Goal: Task Accomplishment & Management: Manage account settings

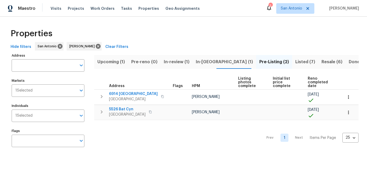
click at [202, 64] on span "In-reno (1)" at bounding box center [224, 61] width 57 height 7
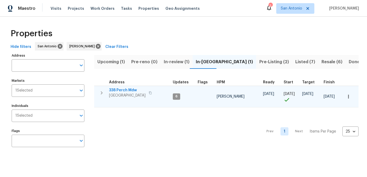
click at [121, 96] on span "[GEOGRAPHIC_DATA]" at bounding box center [127, 95] width 37 height 5
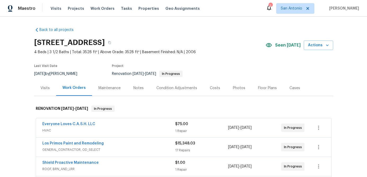
scroll to position [13, 0]
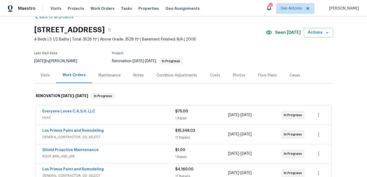
click at [273, 75] on div "Floor Plans" at bounding box center [267, 75] width 19 height 5
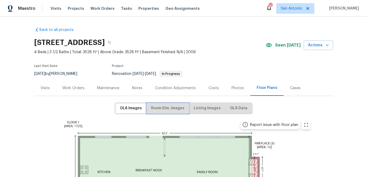
click at [166, 111] on span "Room Dim. Images" at bounding box center [167, 108] width 33 height 7
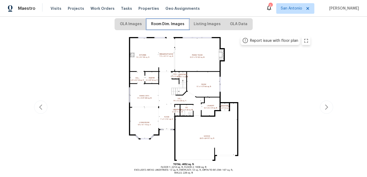
scroll to position [148, 0]
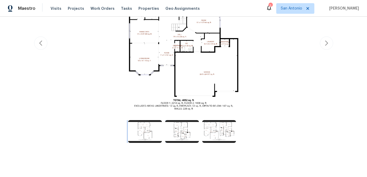
click at [146, 137] on img at bounding box center [145, 131] width 34 height 23
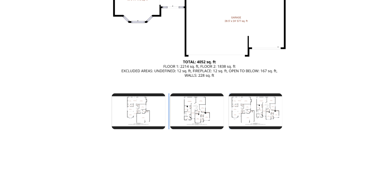
click at [180, 133] on img at bounding box center [182, 131] width 34 height 23
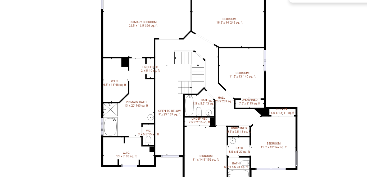
scroll to position [67, 0]
click at [143, 136] on img at bounding box center [184, 124] width 260 height 146
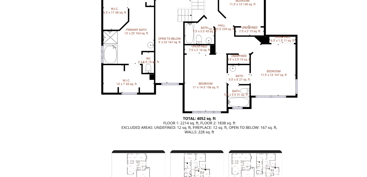
scroll to position [148, 0]
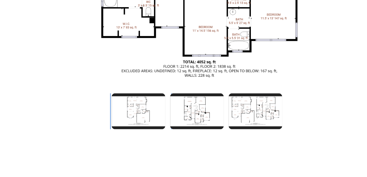
click at [149, 131] on img at bounding box center [145, 131] width 34 height 23
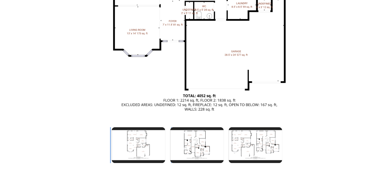
scroll to position [142, 0]
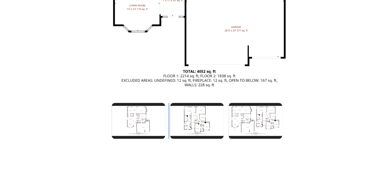
click at [180, 138] on img at bounding box center [182, 137] width 34 height 23
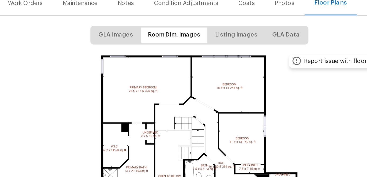
scroll to position [0, 0]
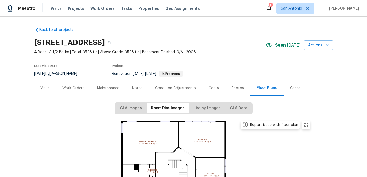
click at [158, 87] on div "Condition Adjustments" at bounding box center [175, 88] width 41 height 5
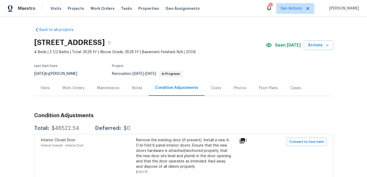
click at [76, 89] on div "Work Orders" at bounding box center [74, 88] width 22 height 5
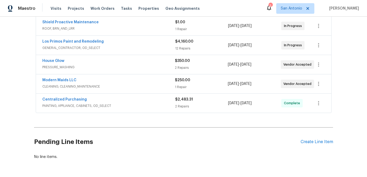
scroll to position [159, 0]
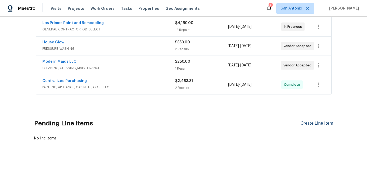
click at [309, 121] on div "Create Line Item" at bounding box center [317, 123] width 33 height 5
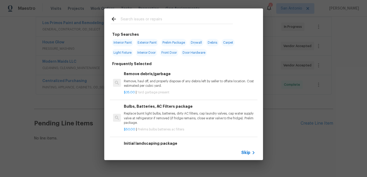
click at [247, 154] on span "Skip" at bounding box center [246, 152] width 9 height 5
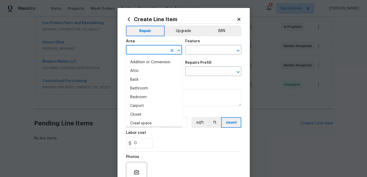
click at [147, 54] on input "text" at bounding box center [146, 50] width 41 height 8
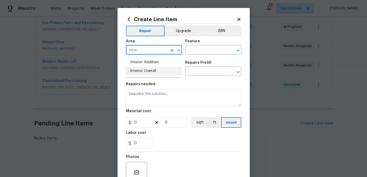
click at [143, 70] on li "Interior Overall" at bounding box center [154, 71] width 56 height 9
type input "Interior Overall"
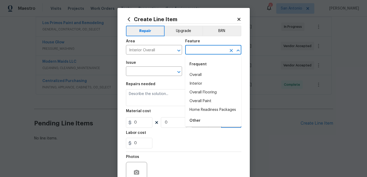
click at [199, 53] on input "text" at bounding box center [205, 50] width 41 height 8
click at [201, 95] on li "Overall Flooring" at bounding box center [213, 92] width 56 height 9
type input "Overall Flooring"
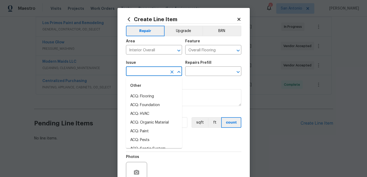
click at [159, 72] on input "text" at bounding box center [146, 72] width 41 height 8
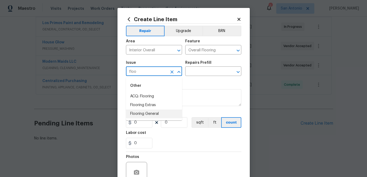
click at [148, 114] on li "Flooring General" at bounding box center [154, 114] width 56 height 9
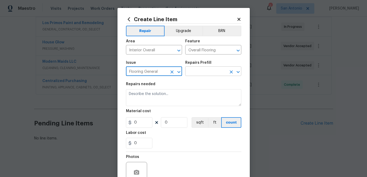
type input "Flooring General"
click at [195, 73] on input "text" at bounding box center [205, 72] width 41 height 8
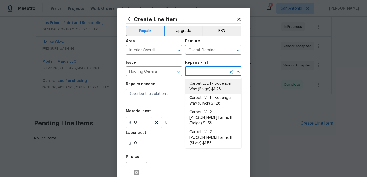
click at [211, 85] on li "Carpet LVL 1 - Bodenger Way (Beige) $1.28" at bounding box center [213, 86] width 56 height 14
type input "Carpet LVL 1 - Bodenger Way (Beige) $1.28"
type textarea "Install new carpet. (Bodenger Way 749 Bird Bath, Beige) at all previously carpe…"
type input "1.28"
type input "1"
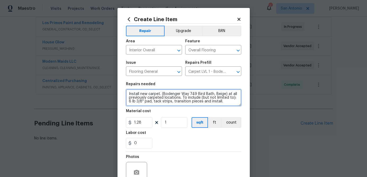
click at [128, 92] on textarea "Install new carpet. (Bodenger Way 749 Bird Bath, Beige) at all previously carpe…" at bounding box center [183, 97] width 115 height 17
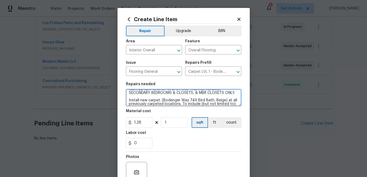
scroll to position [1, 0]
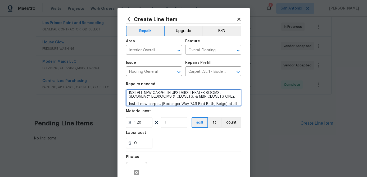
click at [220, 93] on textarea "INSTALL NEW CARPET IN UPSTAIRS THEATER ROOMS, SECONDARY BEDROOMS & CLOSETS, & M…" at bounding box center [183, 97] width 115 height 17
click at [237, 97] on textarea "INSTALL NEW CARPET IN UPSTAIRS THEATER ROOM, SECONDARY BEDROOMS & CLOSETS, & MB…" at bounding box center [183, 97] width 115 height 17
type textarea "INSTALL NEW CARPET IN UPSTAIRS THEATER ROOM, SECONDARY BEDROOMS & CLOSETS, & MB…"
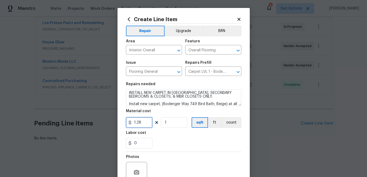
click at [145, 123] on input "1.28" at bounding box center [139, 122] width 26 height 11
type input "1475"
click at [174, 126] on input "1" at bounding box center [174, 122] width 26 height 11
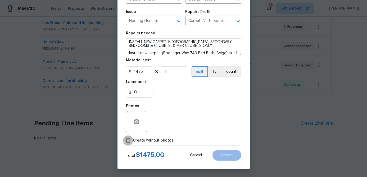
click at [128, 142] on input "Create without photos" at bounding box center [128, 141] width 10 height 10
checkbox input "true"
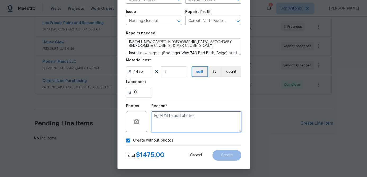
click at [160, 126] on textarea at bounding box center [197, 121] width 90 height 21
type textarea "."
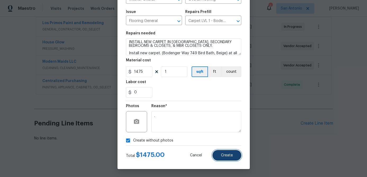
click at [227, 156] on span "Create" at bounding box center [227, 156] width 12 height 4
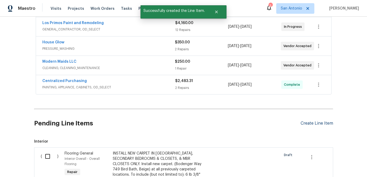
click at [307, 124] on div "Create Line Item" at bounding box center [317, 123] width 33 height 5
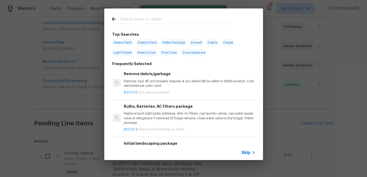
click at [248, 151] on span "Skip" at bounding box center [246, 152] width 9 height 5
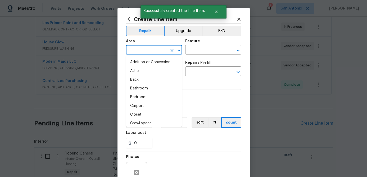
click at [143, 46] on input "text" at bounding box center [146, 50] width 41 height 8
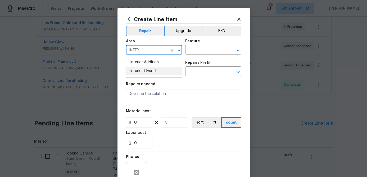
click at [137, 72] on li "Interior Overall" at bounding box center [154, 71] width 56 height 9
type input "Interior Overall"
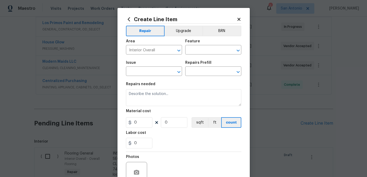
click at [223, 45] on div "Feature" at bounding box center [213, 42] width 56 height 7
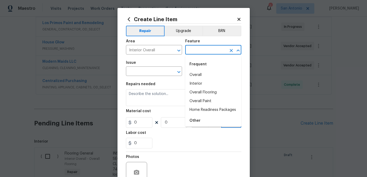
click at [214, 51] on input "text" at bounding box center [205, 50] width 41 height 8
click at [208, 91] on li "Overall Flooring" at bounding box center [213, 92] width 56 height 9
type input "Overall Flooring"
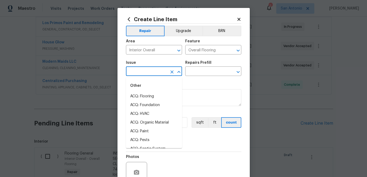
click at [146, 70] on input "text" at bounding box center [146, 72] width 41 height 8
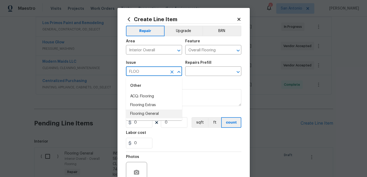
click at [143, 115] on li "Flooring General" at bounding box center [154, 114] width 56 height 9
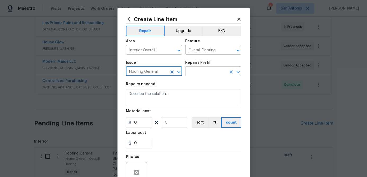
type input "Flooring General"
click at [204, 72] on input "text" at bounding box center [205, 72] width 41 height 8
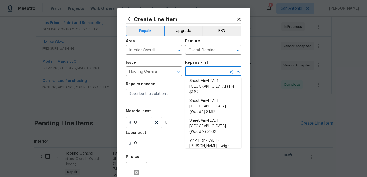
scroll to position [91, 0]
click at [210, 171] on li "Vinyl Plank LVL 2 - Best Door 4.5 (Brown) $3.35" at bounding box center [213, 178] width 56 height 14
type input "Vinyl Plank LVL 2 - Best Door 4.5 (Brown) $3.35"
type textarea "Install LVP (Best Door 4.5 490 Cuppa Joe) Includes transitions, glue and associ…"
type input "3.35"
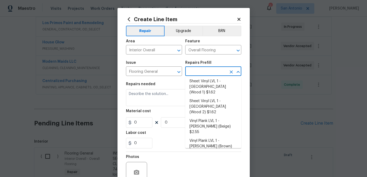
type input "1"
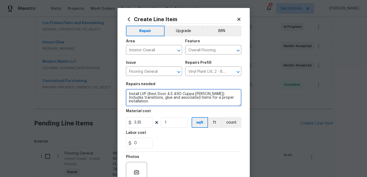
click at [127, 93] on textarea "Install LVP (Best Door 4.5 490 Cuppa Joe) Includes transitions, glue and associ…" at bounding box center [183, 97] width 115 height 17
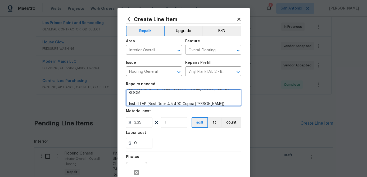
scroll to position [0, 0]
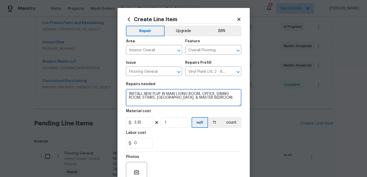
type textarea "INSTALL NEW FLVP IN MAIN LIVING ROOM, OFFICE, DINING ROOM, STAIRS, UPSTAIRS HAL…"
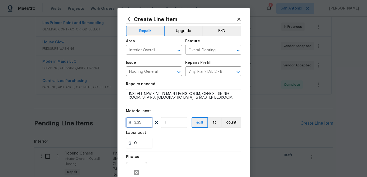
click at [146, 124] on input "3.35" at bounding box center [139, 122] width 26 height 11
type input "4.5"
click at [179, 124] on input "1" at bounding box center [174, 122] width 26 height 11
type input "1797"
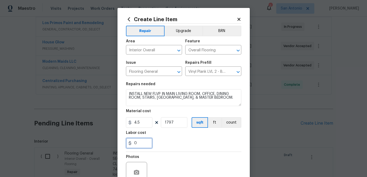
click at [146, 146] on input "0" at bounding box center [139, 143] width 26 height 11
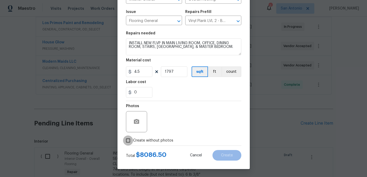
click at [129, 141] on input "Create without photos" at bounding box center [128, 141] width 10 height 10
checkbox input "true"
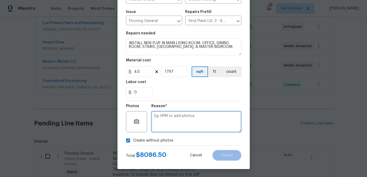
click at [172, 121] on textarea at bounding box center [197, 121] width 90 height 21
type textarea "."
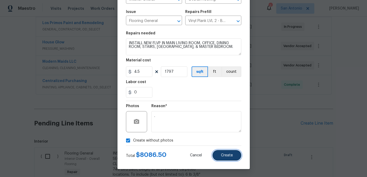
click at [224, 155] on span "Create" at bounding box center [227, 156] width 12 height 4
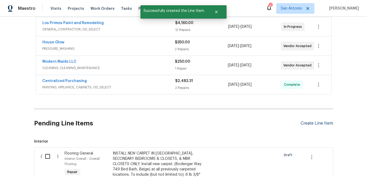
click at [312, 125] on div "Create Line Item" at bounding box center [317, 123] width 33 height 5
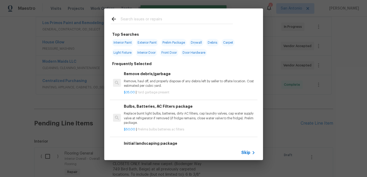
click at [247, 154] on span "Skip" at bounding box center [246, 152] width 9 height 5
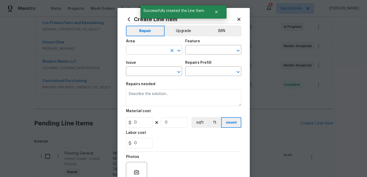
click at [155, 52] on input "text" at bounding box center [146, 50] width 41 height 8
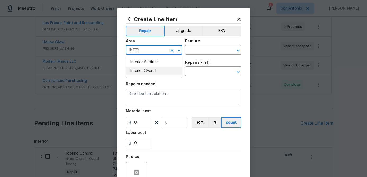
click at [149, 69] on li "Interior Overall" at bounding box center [154, 71] width 56 height 9
type input "Interior Overall"
click at [196, 50] on input "text" at bounding box center [205, 50] width 41 height 8
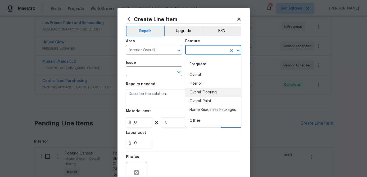
click at [201, 90] on li "Overall Flooring" at bounding box center [213, 92] width 56 height 9
type input "Overall Flooring"
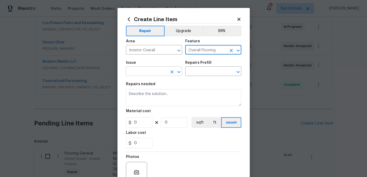
click at [156, 71] on input "text" at bounding box center [146, 72] width 41 height 8
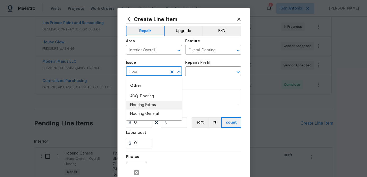
click at [145, 103] on li "Flooring Extras" at bounding box center [154, 105] width 56 height 9
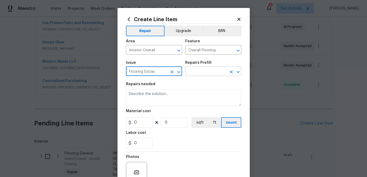
type input "Flooring Extras"
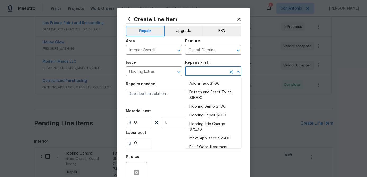
click at [198, 72] on input "text" at bounding box center [205, 72] width 41 height 8
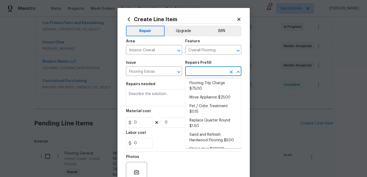
scroll to position [52, 0]
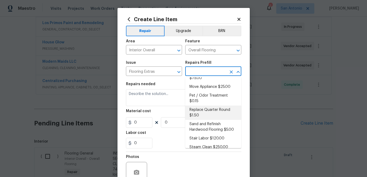
click at [208, 106] on li "Replace Quarter Round $1.50" at bounding box center [213, 113] width 56 height 14
type textarea "Replace Quarter Round"
type input "1"
type input "Replace Quarter Round $1.50"
type input "1.5"
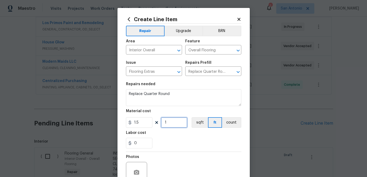
click at [183, 122] on input "1" at bounding box center [174, 122] width 26 height 11
click at [146, 146] on input "0" at bounding box center [139, 143] width 26 height 11
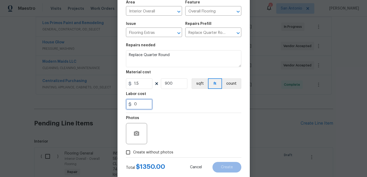
scroll to position [35, 0]
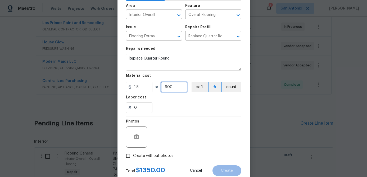
click at [179, 86] on input "900" at bounding box center [174, 87] width 26 height 11
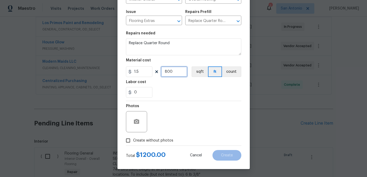
type input "800"
click at [126, 142] on input "Create without photos" at bounding box center [128, 141] width 10 height 10
checkbox input "true"
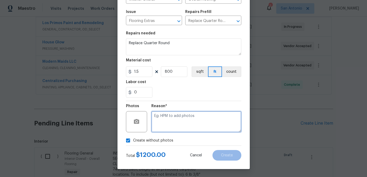
click at [159, 115] on textarea at bounding box center [197, 121] width 90 height 21
type textarea "."
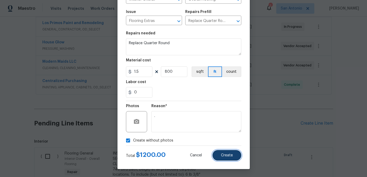
click at [226, 158] on button "Create" at bounding box center [227, 155] width 29 height 11
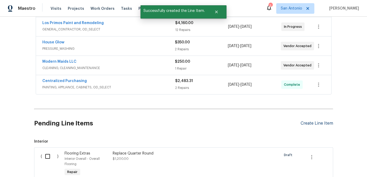
click at [306, 125] on div "Create Line Item" at bounding box center [317, 123] width 33 height 5
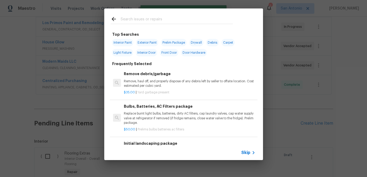
click at [248, 152] on span "Skip" at bounding box center [246, 152] width 9 height 5
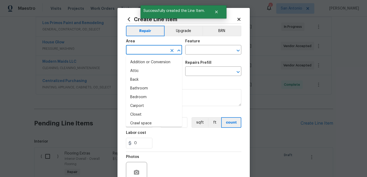
click at [142, 49] on input "text" at bounding box center [146, 50] width 41 height 8
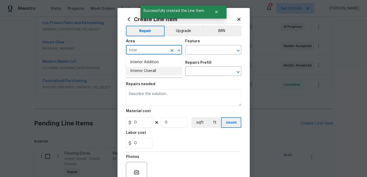
click at [135, 69] on li "Interior Overall" at bounding box center [154, 71] width 56 height 9
type input "Interior Overall"
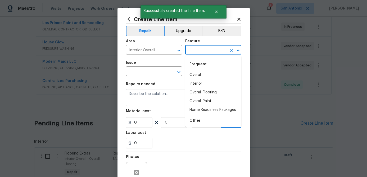
click at [200, 50] on input "text" at bounding box center [205, 50] width 41 height 8
click at [203, 91] on li "Overall Flooring" at bounding box center [213, 92] width 56 height 9
type input "Overall Flooring"
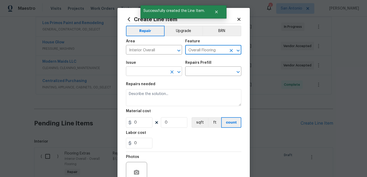
click at [150, 73] on input "text" at bounding box center [146, 72] width 41 height 8
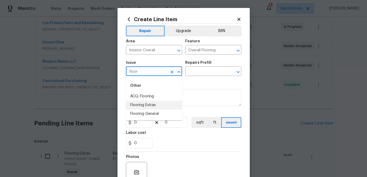
click at [139, 108] on li "Flooring Extras" at bounding box center [154, 105] width 56 height 9
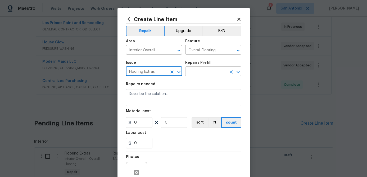
type input "Flooring Extras"
click at [201, 72] on input "text" at bounding box center [205, 72] width 41 height 8
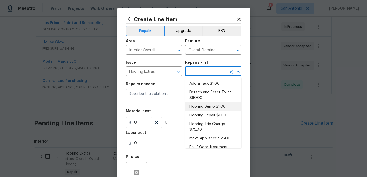
click at [198, 108] on li "Flooring Demo $1.00" at bounding box center [213, 107] width 56 height 9
type input "Flooring Demo $1.00"
type textarea "Demo existing flooring."
type input "1"
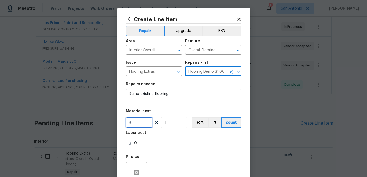
click at [140, 126] on input "1" at bounding box center [139, 122] width 26 height 11
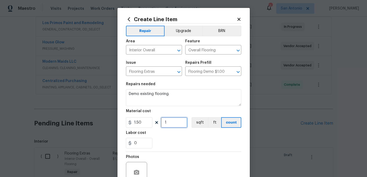
type input "1.5"
click at [173, 121] on input "1" at bounding box center [174, 122] width 26 height 11
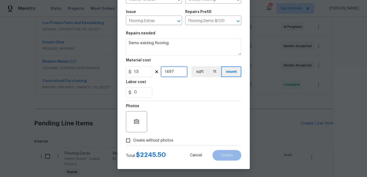
type input "1497"
click at [127, 140] on input "Create without photos" at bounding box center [128, 141] width 10 height 10
checkbox input "true"
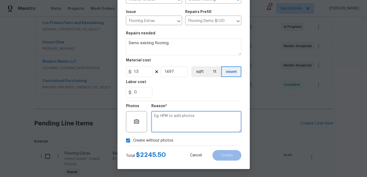
click at [193, 122] on textarea at bounding box center [197, 121] width 90 height 21
type textarea "."
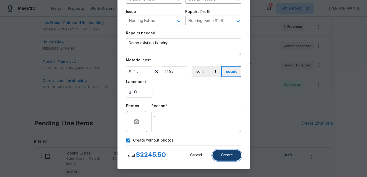
click at [228, 157] on span "Create" at bounding box center [227, 156] width 12 height 4
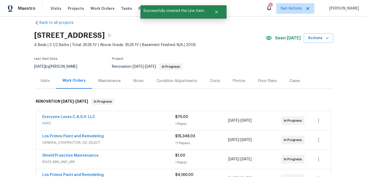
scroll to position [0, 0]
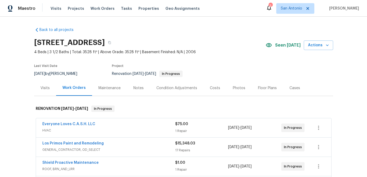
click at [181, 88] on div "Condition Adjustments" at bounding box center [177, 88] width 41 height 5
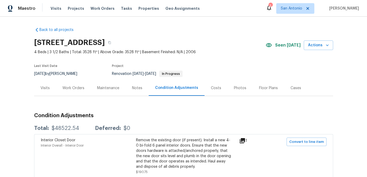
click at [68, 89] on div "Work Orders" at bounding box center [74, 88] width 22 height 5
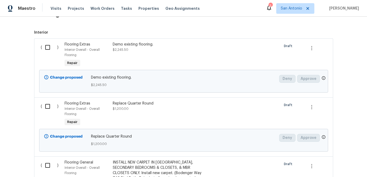
scroll to position [268, 0]
click at [129, 57] on div "Demo existing flooring. $2,245.50" at bounding box center [159, 56] width 96 height 30
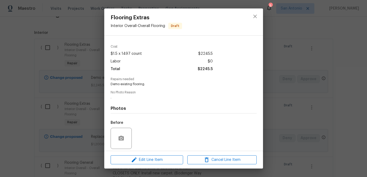
scroll to position [0, 0]
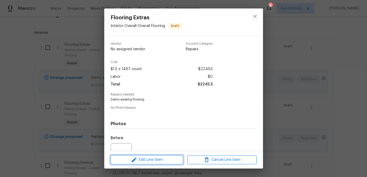
click at [151, 158] on span "Edit Line Item" at bounding box center [146, 160] width 69 height 7
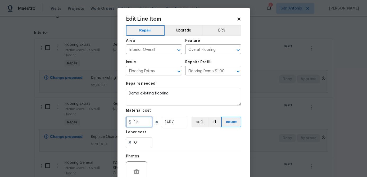
click at [143, 123] on input "1.5" at bounding box center [139, 122] width 26 height 11
type input "1.25"
click at [178, 118] on input "1497" at bounding box center [174, 122] width 26 height 11
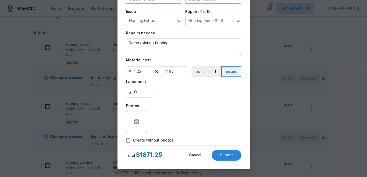
click at [130, 138] on input "Create without photos" at bounding box center [128, 141] width 10 height 10
checkbox input "true"
click at [227, 157] on span "Submit" at bounding box center [226, 156] width 13 height 4
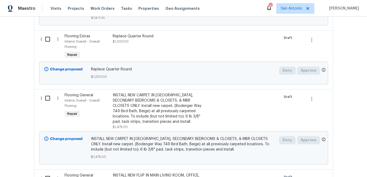
scroll to position [337, 0]
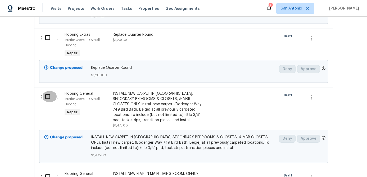
click at [48, 99] on input "checkbox" at bounding box center [49, 96] width 15 height 11
checkbox input "true"
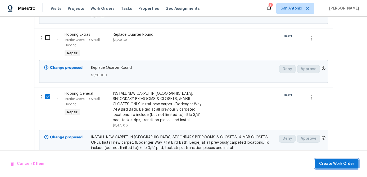
click at [335, 167] on span "Create Work Order" at bounding box center [336, 164] width 35 height 7
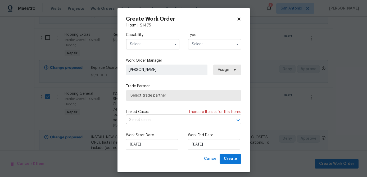
click at [150, 44] on input "text" at bounding box center [153, 44] width 54 height 11
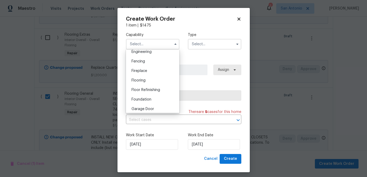
scroll to position [176, 0]
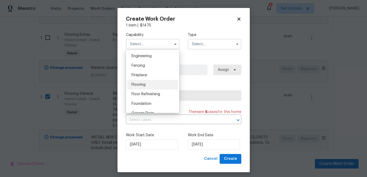
click at [139, 85] on span "Flooring" at bounding box center [139, 85] width 14 height 4
type input "Flooring"
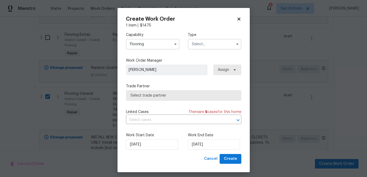
click at [207, 41] on input "text" at bounding box center [215, 44] width 54 height 11
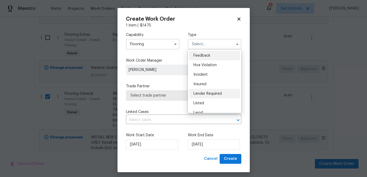
scroll to position [63, 0]
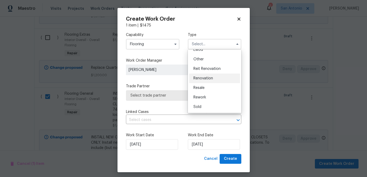
click at [207, 79] on span "Renovation" at bounding box center [204, 79] width 20 height 4
type input "Renovation"
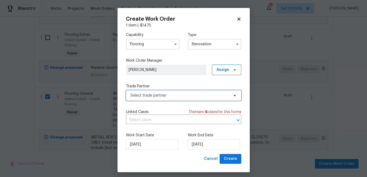
click at [189, 95] on span "Select trade partner" at bounding box center [180, 95] width 99 height 5
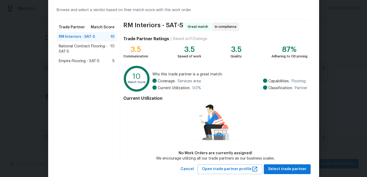
scroll to position [35, 0]
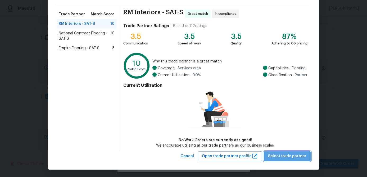
click at [291, 155] on span "Select trade partner" at bounding box center [287, 156] width 38 height 7
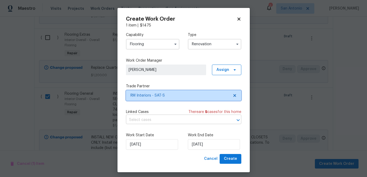
scroll to position [0, 0]
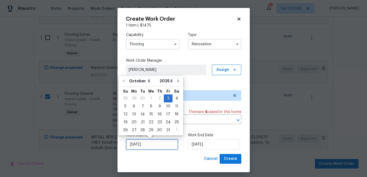
click at [154, 146] on input "[DATE]" at bounding box center [152, 144] width 52 height 11
click at [136, 121] on div "20" at bounding box center [134, 122] width 9 height 7
type input "[DATE]"
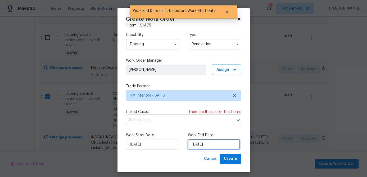
click at [223, 145] on input "[DATE]" at bounding box center [214, 144] width 52 height 11
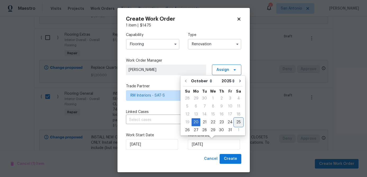
click at [235, 123] on div "25" at bounding box center [239, 122] width 8 height 7
type input "[DATE]"
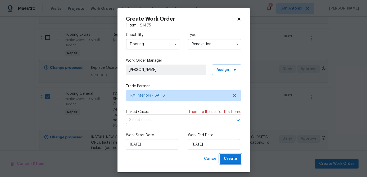
click at [230, 162] on span "Create" at bounding box center [230, 159] width 13 height 7
checkbox input "false"
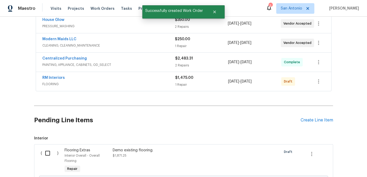
scroll to position [357, 0]
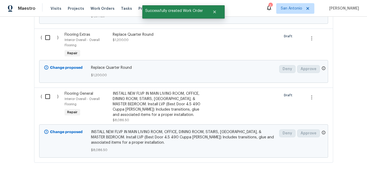
click at [49, 99] on input "checkbox" at bounding box center [49, 96] width 15 height 11
checkbox input "true"
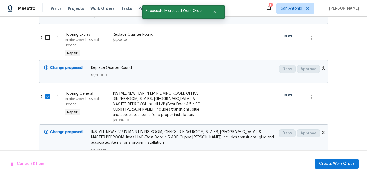
click at [47, 41] on input "checkbox" at bounding box center [49, 37] width 15 height 11
checkbox input "true"
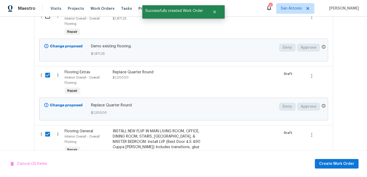
scroll to position [265, 0]
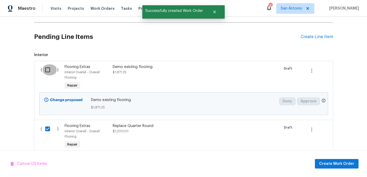
click at [47, 69] on input "checkbox" at bounding box center [49, 69] width 15 height 11
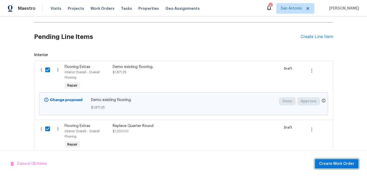
click at [337, 165] on span "Create Work Order" at bounding box center [336, 164] width 35 height 7
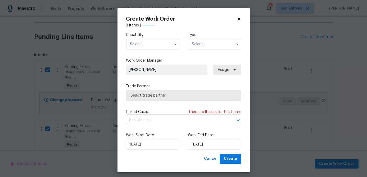
checkbox input "false"
click at [160, 48] on input "text" at bounding box center [153, 44] width 54 height 11
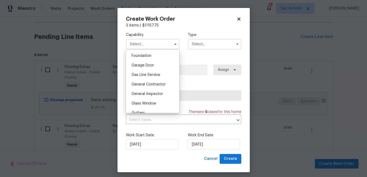
scroll to position [227, 0]
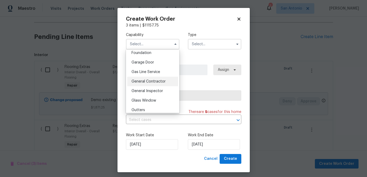
click at [152, 80] on span "General Contractor" at bounding box center [149, 82] width 34 height 4
type input "General Contractor"
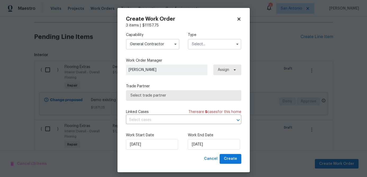
click at [211, 46] on input "text" at bounding box center [215, 44] width 54 height 11
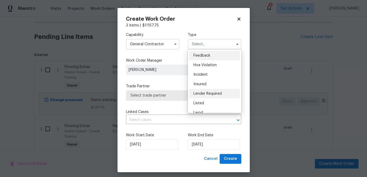
scroll to position [63, 0]
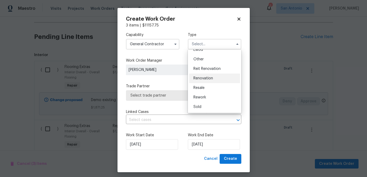
click at [206, 81] on div "Renovation" at bounding box center [214, 79] width 51 height 10
type input "Renovation"
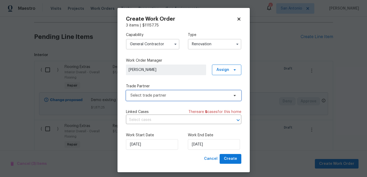
click at [187, 99] on span "Select trade partner" at bounding box center [183, 95] width 115 height 11
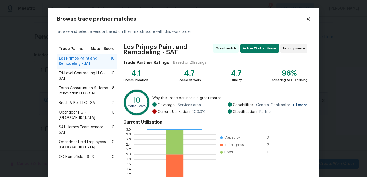
scroll to position [59, 0]
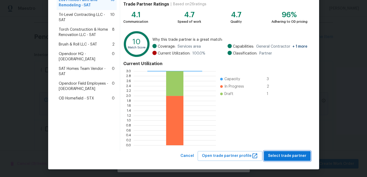
click at [285, 155] on span "Select trade partner" at bounding box center [287, 156] width 38 height 7
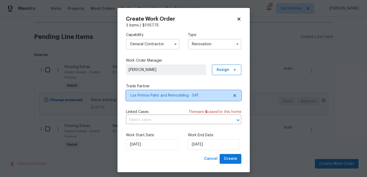
scroll to position [0, 0]
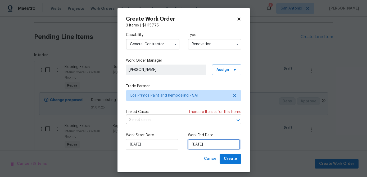
click at [224, 144] on input "[DATE]" at bounding box center [214, 144] width 52 height 11
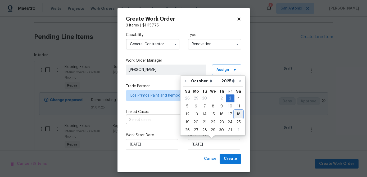
click at [238, 114] on div "18" at bounding box center [239, 114] width 8 height 7
type input "[DATE]"
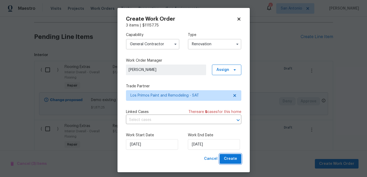
click at [234, 160] on span "Create" at bounding box center [230, 159] width 13 height 7
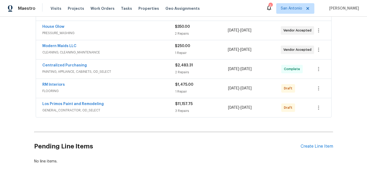
scroll to position [174, 0]
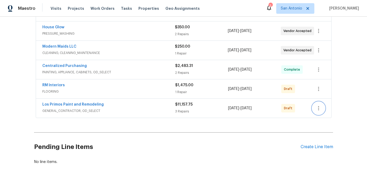
click at [322, 106] on icon "button" at bounding box center [319, 108] width 6 height 6
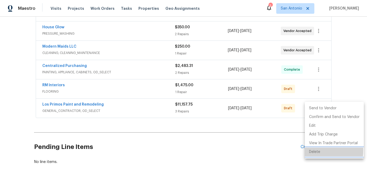
click at [313, 151] on li "Delete" at bounding box center [334, 152] width 59 height 9
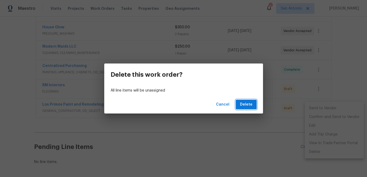
click at [246, 105] on span "Delete" at bounding box center [246, 104] width 12 height 7
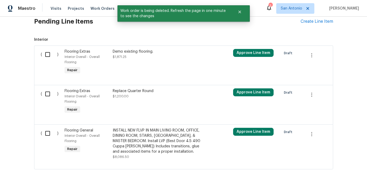
scroll to position [260, 0]
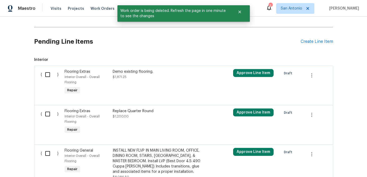
click at [136, 85] on div "Demo existing flooring. $1,871.25" at bounding box center [159, 83] width 96 height 30
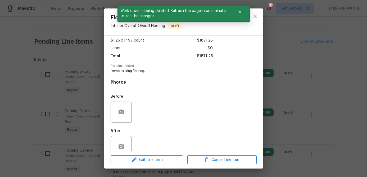
scroll to position [40, 0]
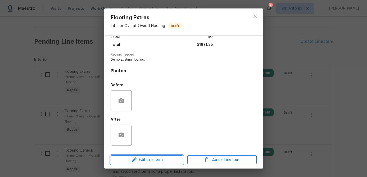
click at [153, 162] on span "Edit Line Item" at bounding box center [146, 160] width 69 height 7
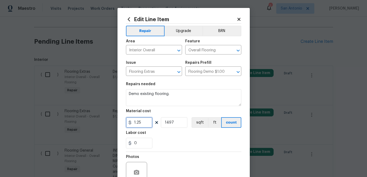
click at [144, 124] on input "1.25" at bounding box center [139, 122] width 26 height 11
type input "1.35"
click at [179, 122] on input "1497" at bounding box center [174, 122] width 26 height 11
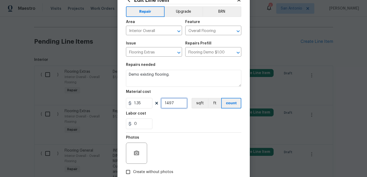
scroll to position [51, 0]
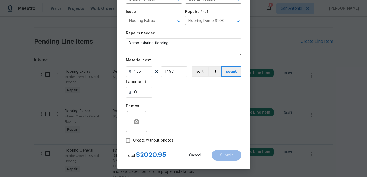
click at [131, 138] on input "Create without photos" at bounding box center [128, 141] width 10 height 10
checkbox input "true"
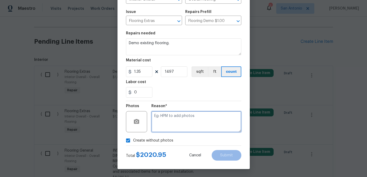
click at [167, 120] on textarea at bounding box center [197, 121] width 90 height 21
type textarea "."
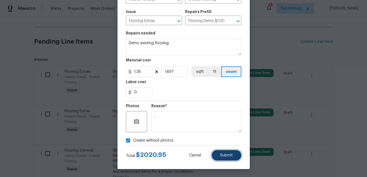
click at [224, 156] on span "Submit" at bounding box center [226, 156] width 13 height 4
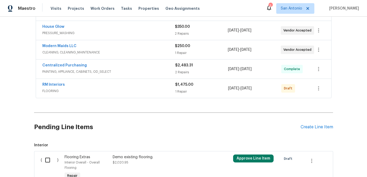
scroll to position [173, 0]
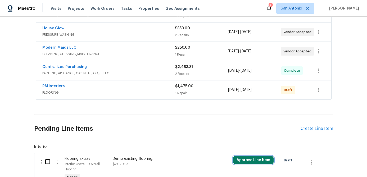
click at [247, 161] on button "Approve Line Item" at bounding box center [253, 160] width 41 height 8
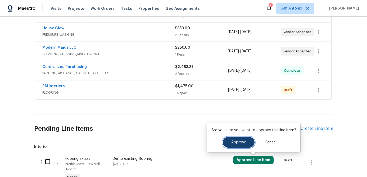
click at [233, 145] on button "Approve" at bounding box center [239, 142] width 32 height 11
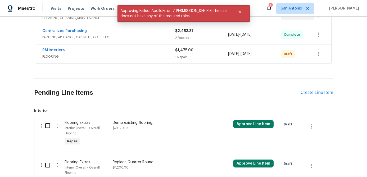
scroll to position [237, 0]
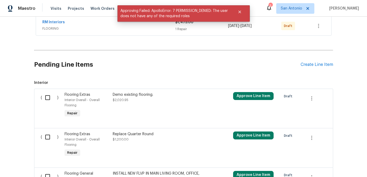
click at [243, 130] on div "Approve Line Item" at bounding box center [256, 145] width 48 height 30
click at [244, 134] on button "Approve Line Item" at bounding box center [253, 136] width 41 height 8
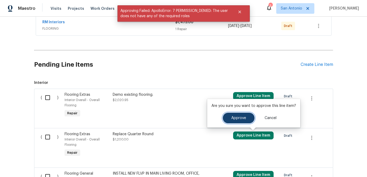
click at [235, 121] on button "Approve" at bounding box center [239, 118] width 32 height 11
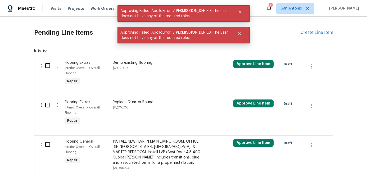
scroll to position [298, 0]
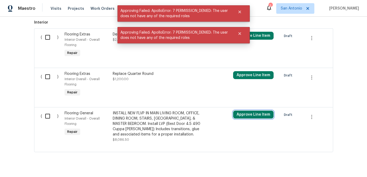
click at [245, 117] on button "Approve Line Item" at bounding box center [253, 115] width 41 height 8
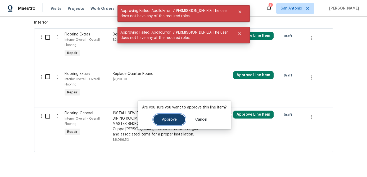
click at [167, 118] on span "Approve" at bounding box center [169, 120] width 15 height 4
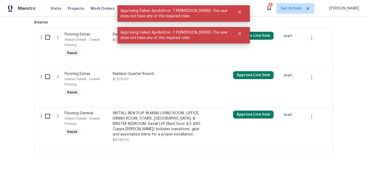
click at [48, 115] on input "checkbox" at bounding box center [49, 116] width 15 height 11
checkbox input "true"
click at [47, 77] on input "checkbox" at bounding box center [49, 76] width 15 height 11
checkbox input "true"
click at [48, 38] on input "checkbox" at bounding box center [49, 37] width 15 height 11
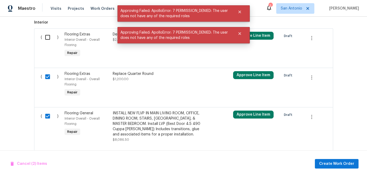
checkbox input "true"
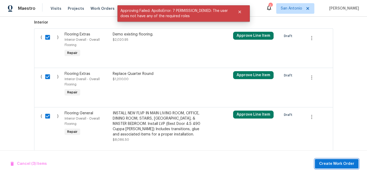
click at [334, 161] on span "Create Work Order" at bounding box center [336, 164] width 35 height 7
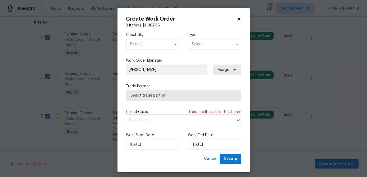
click at [151, 48] on input "text" at bounding box center [153, 44] width 54 height 11
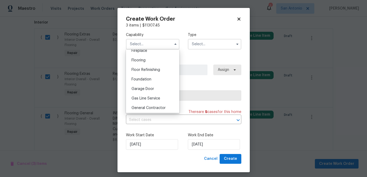
scroll to position [210, 0]
click at [149, 100] on span "General Contractor" at bounding box center [149, 99] width 34 height 4
type input "General Contractor"
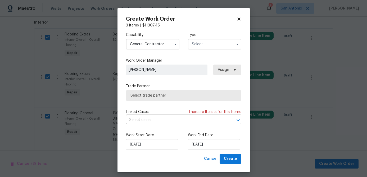
click at [202, 44] on input "text" at bounding box center [215, 44] width 54 height 11
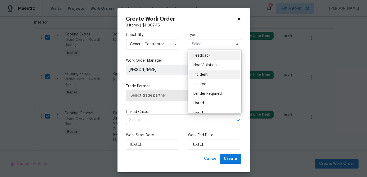
scroll to position [63, 0]
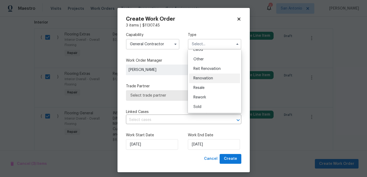
click at [204, 78] on span "Renovation" at bounding box center [204, 79] width 20 height 4
type input "Renovation"
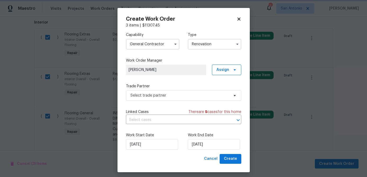
scroll to position [0, 0]
click at [171, 100] on span "Select trade partner" at bounding box center [183, 95] width 115 height 11
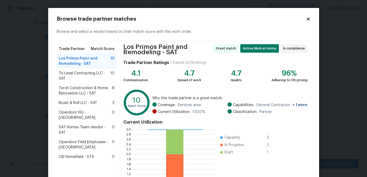
scroll to position [59, 0]
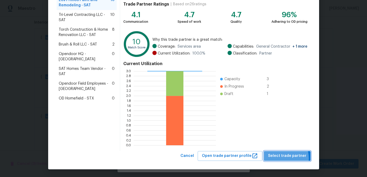
click at [282, 158] on span "Select trade partner" at bounding box center [287, 156] width 38 height 7
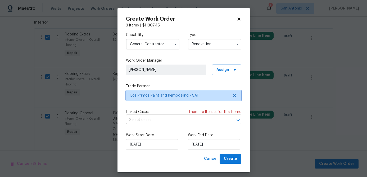
scroll to position [0, 0]
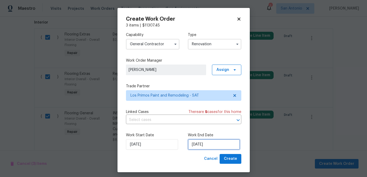
click at [220, 143] on input "[DATE]" at bounding box center [214, 144] width 52 height 11
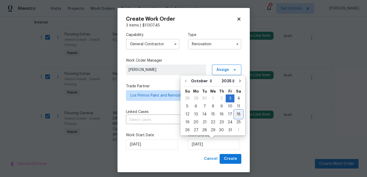
click at [237, 113] on div "18" at bounding box center [239, 114] width 8 height 7
type input "[DATE]"
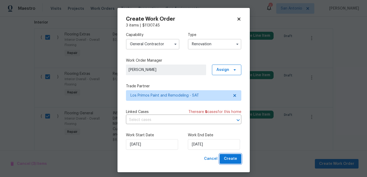
click at [231, 159] on span "Create" at bounding box center [230, 159] width 13 height 7
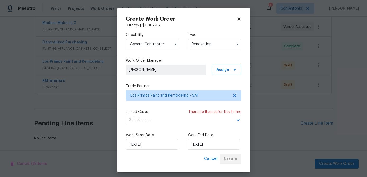
scroll to position [198, 0]
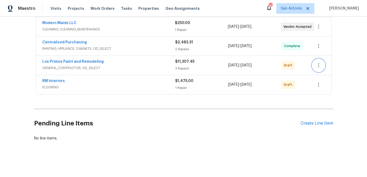
click at [321, 67] on icon "button" at bounding box center [319, 65] width 6 height 6
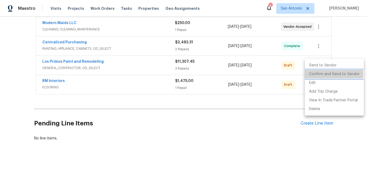
click at [320, 74] on li "Confirm and Send to Vendor" at bounding box center [334, 74] width 59 height 9
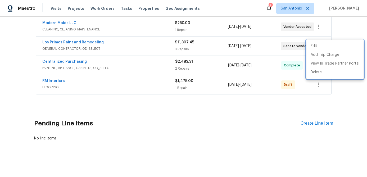
click at [196, 133] on div at bounding box center [183, 88] width 367 height 177
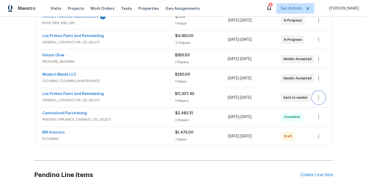
scroll to position [147, 0]
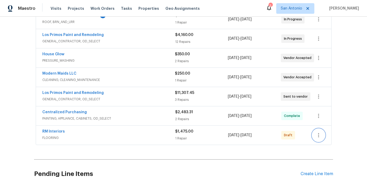
click at [321, 138] on icon "button" at bounding box center [319, 135] width 6 height 6
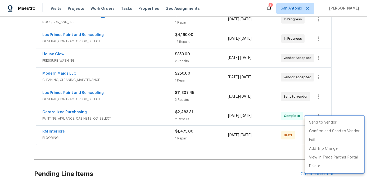
click at [227, 163] on div at bounding box center [183, 88] width 367 height 177
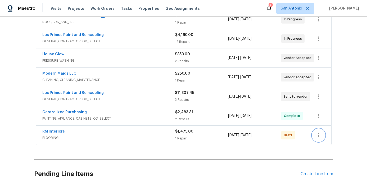
click at [322, 135] on icon "button" at bounding box center [319, 135] width 6 height 6
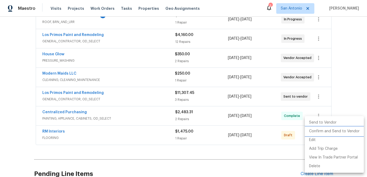
click at [322, 133] on li "Confirm and Send to Vendor" at bounding box center [334, 131] width 59 height 9
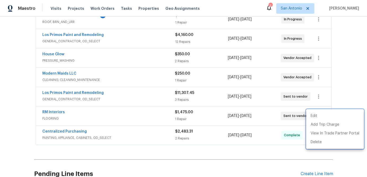
click at [117, 113] on div at bounding box center [183, 88] width 367 height 177
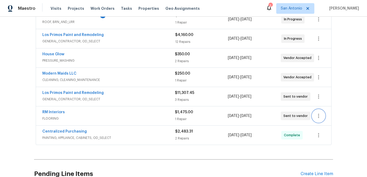
scroll to position [198, 0]
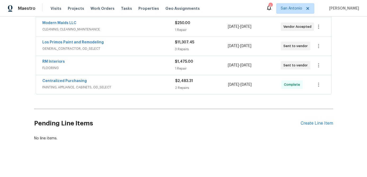
click at [114, 67] on span "FLOORING" at bounding box center [108, 67] width 133 height 5
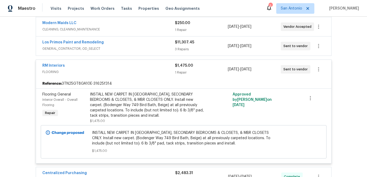
click at [115, 62] on div "RM Interiors FLOORING $1,475.00 1 Repair 10/20/2025 - 10/25/2025 Sent to vendor" at bounding box center [184, 69] width 296 height 19
click at [109, 67] on div "RM Interiors" at bounding box center [108, 66] width 133 height 6
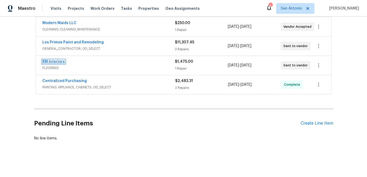
click at [47, 62] on link "RM Interiors" at bounding box center [53, 62] width 23 height 4
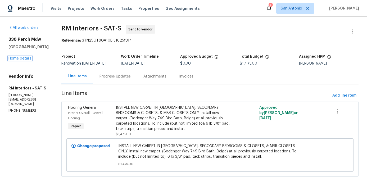
click at [13, 57] on link "Home details" at bounding box center [19, 59] width 23 height 4
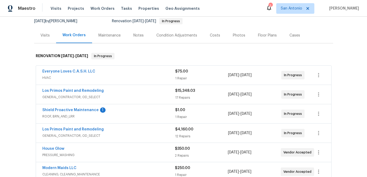
scroll to position [54, 0]
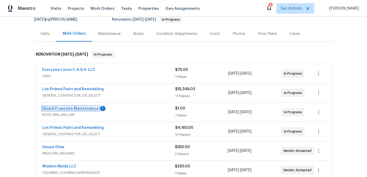
click at [77, 109] on link "Shield Proactive Maintenance" at bounding box center [70, 109] width 56 height 4
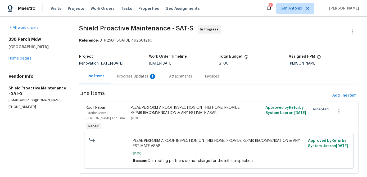
click at [141, 78] on div "Progress Updates 1" at bounding box center [136, 76] width 39 height 5
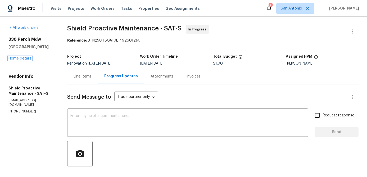
click at [23, 60] on link "Home details" at bounding box center [19, 59] width 23 height 4
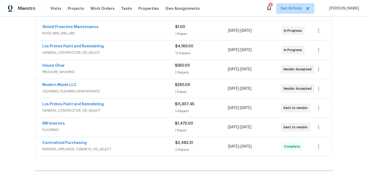
scroll to position [136, 0]
click at [54, 124] on link "RM Interiors" at bounding box center [53, 123] width 23 height 4
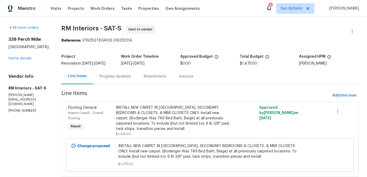
click at [113, 75] on div "Progress Updates" at bounding box center [115, 76] width 31 height 5
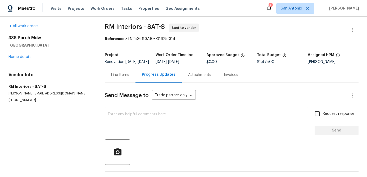
scroll to position [1, 0]
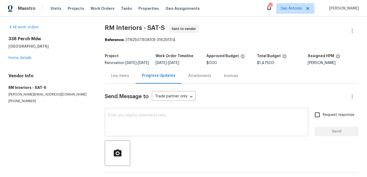
click at [138, 126] on textarea at bounding box center [206, 123] width 197 height 19
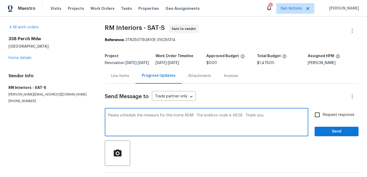
type textarea "Please schedule the measure for this home ASAP. The lockbox code is 4826. Thank…"
click at [318, 120] on input "Request response" at bounding box center [317, 114] width 11 height 11
checkbox input "true"
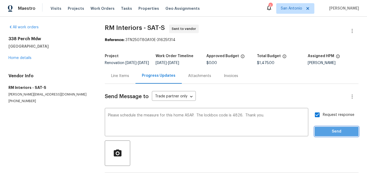
click at [329, 133] on span "Send" at bounding box center [336, 131] width 35 height 7
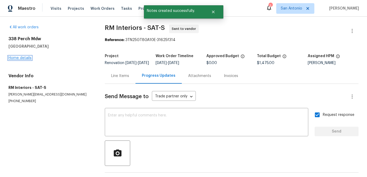
click at [23, 57] on link "Home details" at bounding box center [19, 58] width 23 height 4
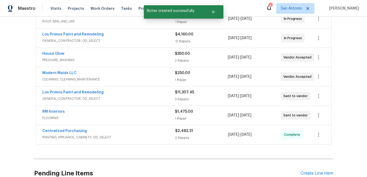
scroll to position [132, 0]
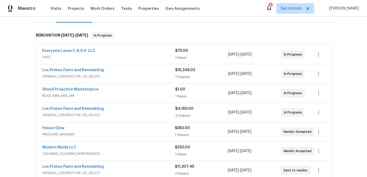
scroll to position [75, 0]
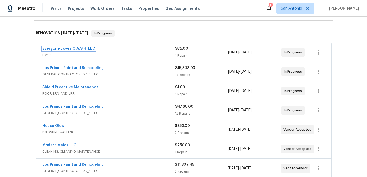
click at [80, 49] on link "Everyone Loves C.A.S.H. LLC" at bounding box center [68, 49] width 53 height 4
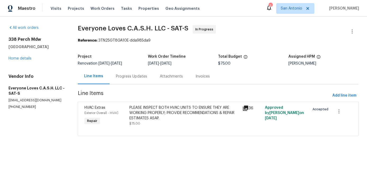
click at [130, 76] on div "Progress Updates" at bounding box center [131, 76] width 31 height 5
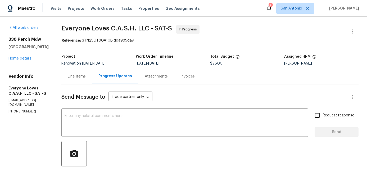
click at [81, 77] on div "Line Items" at bounding box center [77, 76] width 18 height 5
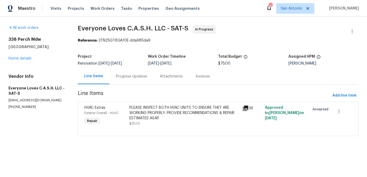
click at [166, 112] on div "PLEASE INSPECT BOTH HVAC UNITS TO ENSURE THEY ARE WORKING PROPERLY; PROVIDE REC…" at bounding box center [185, 113] width 110 height 16
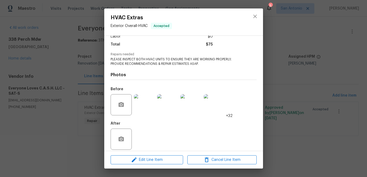
scroll to position [45, 0]
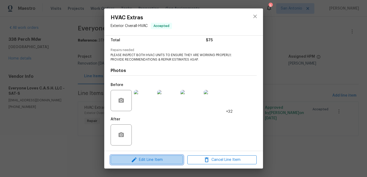
click at [152, 157] on span "Edit Line Item" at bounding box center [146, 160] width 69 height 7
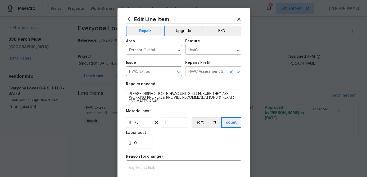
click at [232, 71] on icon "Clear" at bounding box center [231, 71] width 5 height 5
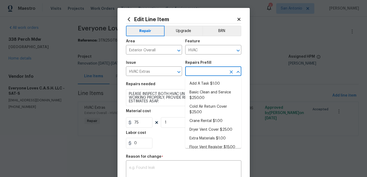
click at [222, 72] on input "text" at bounding box center [205, 72] width 41 height 8
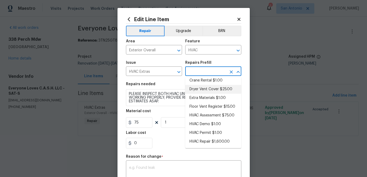
scroll to position [25, 0]
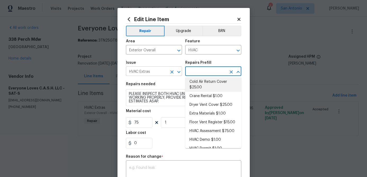
click at [172, 72] on icon "Clear" at bounding box center [172, 71] width 3 height 3
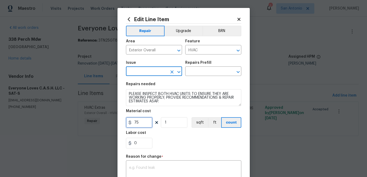
click at [146, 123] on input "75" at bounding box center [139, 122] width 26 height 11
click at [148, 78] on span "Issue ​" at bounding box center [154, 68] width 56 height 21
click at [150, 70] on input "text" at bounding box center [146, 72] width 41 height 8
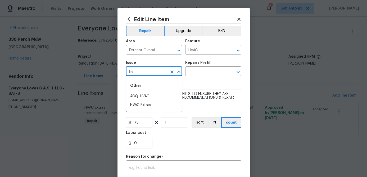
type input "h"
click at [142, 108] on li "HVAC Extras" at bounding box center [154, 105] width 56 height 9
type input "HVAC Extras"
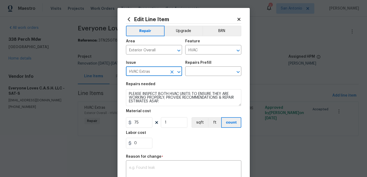
click at [173, 72] on icon "Clear" at bounding box center [172, 71] width 5 height 5
click at [211, 49] on input "HVAC" at bounding box center [205, 50] width 41 height 8
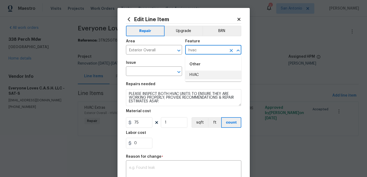
click at [197, 75] on li "HVAC" at bounding box center [213, 75] width 56 height 9
type input "HVAC"
click at [156, 72] on input "text" at bounding box center [146, 72] width 41 height 8
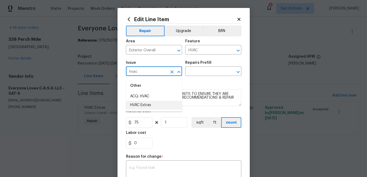
click at [132, 106] on li "HVAC Extras" at bounding box center [154, 105] width 56 height 9
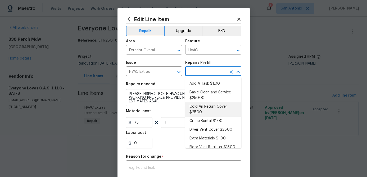
click at [199, 72] on input "text" at bounding box center [205, 72] width 41 height 8
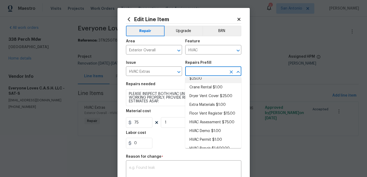
scroll to position [41, 0]
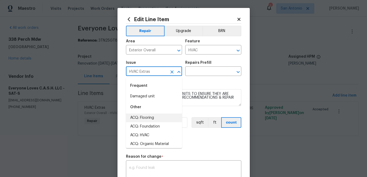
click at [161, 75] on input "HVAC Extras" at bounding box center [146, 72] width 41 height 8
type input "h"
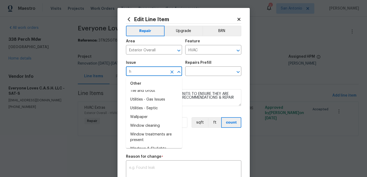
scroll to position [818, 0]
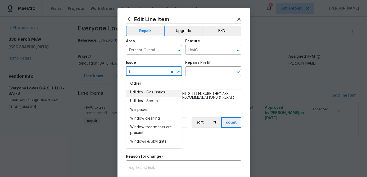
click at [152, 72] on input "h" at bounding box center [146, 72] width 41 height 8
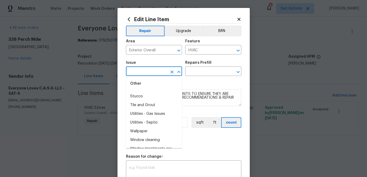
scroll to position [0, 0]
click at [137, 114] on li "ACQ: HVAC" at bounding box center [154, 114] width 56 height 9
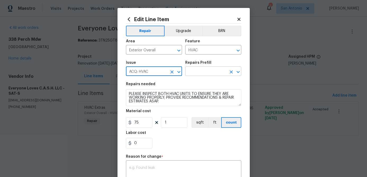
type input "ACQ: HVAC"
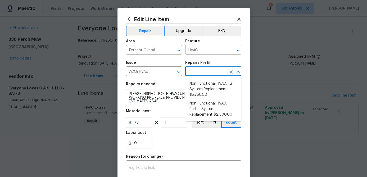
click at [204, 70] on input "text" at bounding box center [205, 72] width 41 height 8
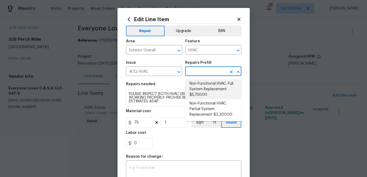
click at [208, 86] on li "Non-Functional HVAC. Full System Replacement $5,750.00" at bounding box center [213, 89] width 56 height 20
type input "Acquisition"
type textarea "Acquisition Scope: Full System Replacement"
type input "Non-Functional HVAC. Full System Replacement $5,750.00"
type input "5750"
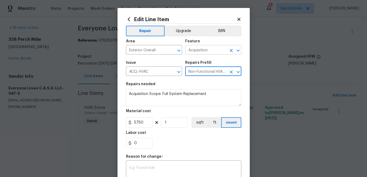
click at [231, 50] on icon "Clear" at bounding box center [231, 50] width 5 height 5
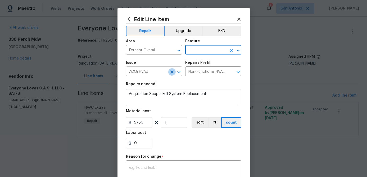
click at [172, 72] on icon "Clear" at bounding box center [172, 71] width 3 height 3
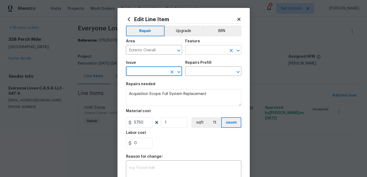
click at [222, 48] on input "text" at bounding box center [205, 50] width 41 height 8
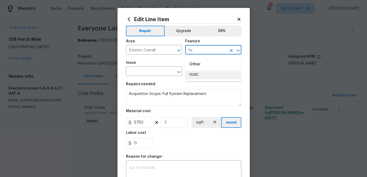
click at [192, 75] on li "HVAC" at bounding box center [213, 75] width 56 height 9
type input "HVAC"
click at [228, 47] on div at bounding box center [235, 50] width 14 height 7
click at [231, 50] on icon "Clear" at bounding box center [231, 50] width 5 height 5
click at [156, 69] on input "text" at bounding box center [146, 72] width 41 height 8
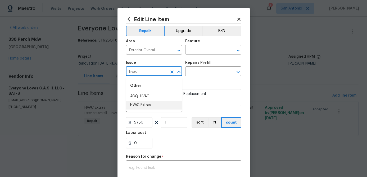
click at [135, 106] on li "HVAC Extras" at bounding box center [154, 105] width 56 height 9
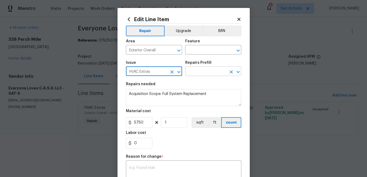
type input "HVAC Extras"
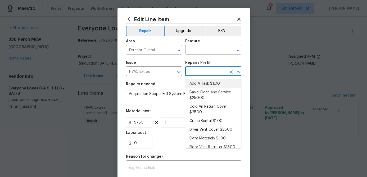
click at [194, 72] on input "text" at bounding box center [205, 72] width 41 height 8
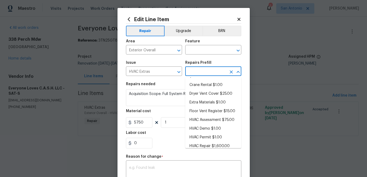
scroll to position [41, 0]
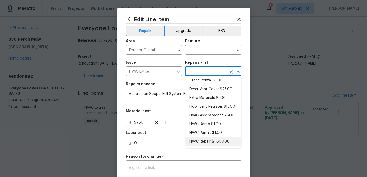
click at [203, 141] on li "HVAC Repair $1,600.00" at bounding box center [213, 141] width 56 height 9
type input "HVAC"
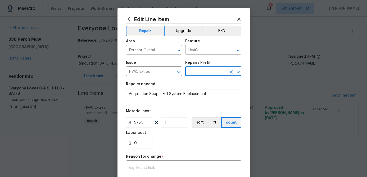
type textarea "HVAC Repair"
type input "HVAC Repair $1,600.00"
type input "1600"
click at [230, 68] on button "Clear" at bounding box center [231, 71] width 7 height 7
click at [169, 70] on button "Clear" at bounding box center [171, 71] width 7 height 7
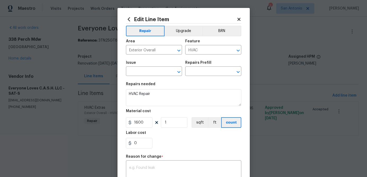
click at [238, 19] on icon at bounding box center [239, 19] width 3 height 3
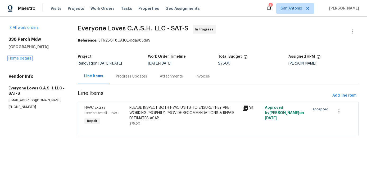
click at [18, 57] on link "Home details" at bounding box center [19, 59] width 23 height 4
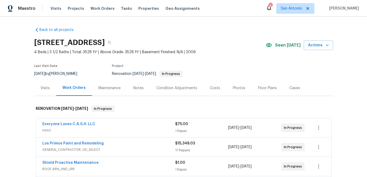
scroll to position [198, 0]
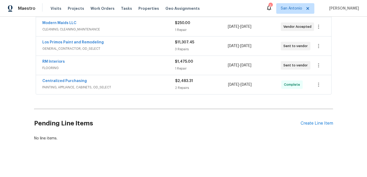
click at [324, 126] on div "Pending Line Items Create Line Item" at bounding box center [183, 123] width 299 height 25
click at [322, 125] on div "Create Line Item" at bounding box center [317, 123] width 33 height 5
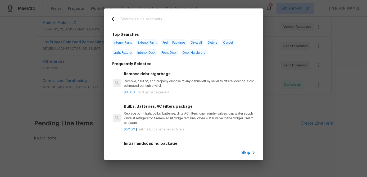
click at [248, 154] on span "Skip" at bounding box center [246, 152] width 9 height 5
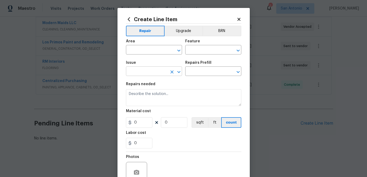
click at [141, 74] on input "text" at bounding box center [146, 72] width 41 height 8
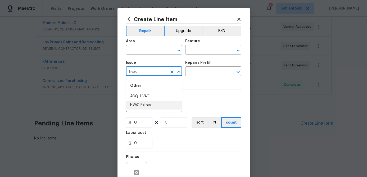
click at [138, 106] on li "HVAC Extras" at bounding box center [154, 105] width 56 height 9
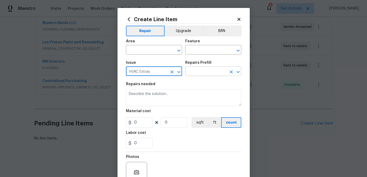
type input "HVAC Extras"
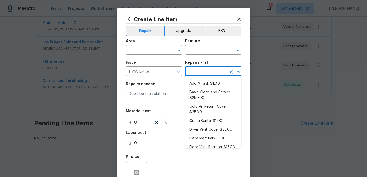
click at [192, 74] on input "text" at bounding box center [205, 72] width 41 height 8
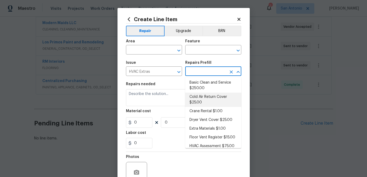
scroll to position [0, 0]
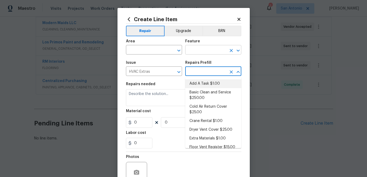
click at [210, 52] on input "text" at bounding box center [205, 50] width 41 height 8
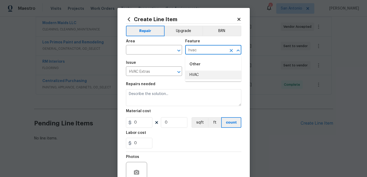
click at [194, 75] on li "HVAC" at bounding box center [213, 75] width 56 height 9
type input "HVAC"
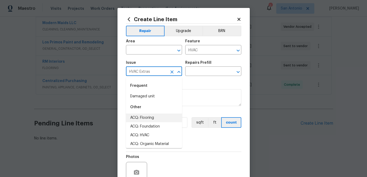
click at [161, 75] on input "HVAC Extras" at bounding box center [146, 72] width 41 height 8
click at [176, 71] on icon "Close" at bounding box center [179, 72] width 6 height 6
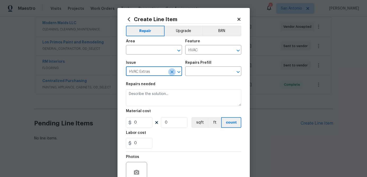
click at [172, 71] on icon "Clear" at bounding box center [172, 71] width 5 height 5
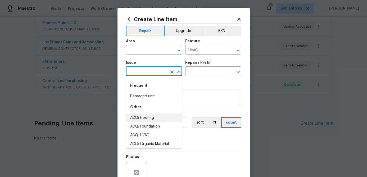
click at [153, 68] on input "text" at bounding box center [146, 72] width 41 height 8
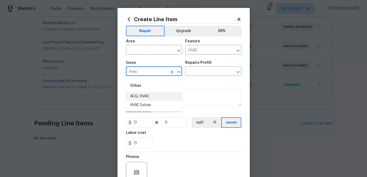
click at [138, 95] on li "ACQ: HVAC" at bounding box center [154, 96] width 56 height 9
type input "ACQ: HVAC"
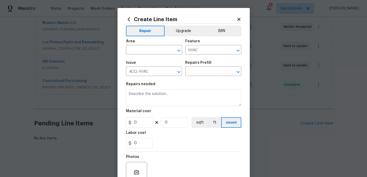
click at [205, 67] on div "Repairs Prefill" at bounding box center [213, 64] width 56 height 7
click at [203, 71] on input "text" at bounding box center [205, 72] width 41 height 8
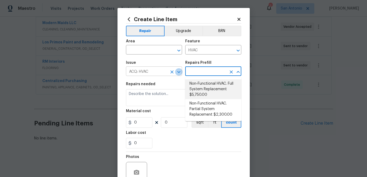
click at [176, 72] on icon "Open" at bounding box center [179, 72] width 6 height 6
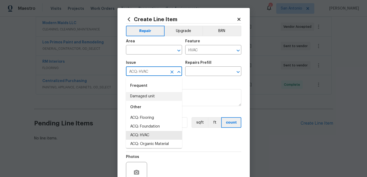
click at [170, 72] on icon "Clear" at bounding box center [172, 71] width 5 height 5
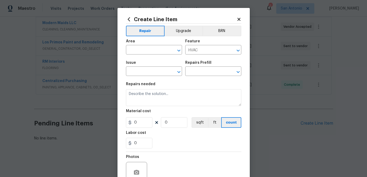
click at [238, 19] on icon at bounding box center [239, 19] width 3 height 3
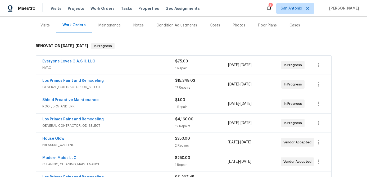
scroll to position [73, 0]
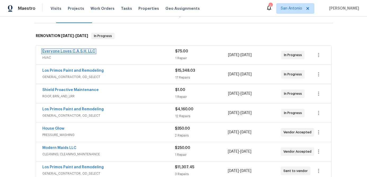
click at [69, 52] on link "Everyone Loves C.A.S.H. LLC" at bounding box center [68, 52] width 53 height 4
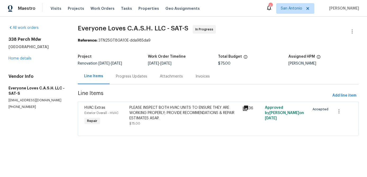
click at [162, 116] on div "PLEASE INSPECT BOTH HVAC UNITS TO ENSURE THEY ARE WORKING PROPERLY; PROVIDE REC…" at bounding box center [185, 113] width 110 height 16
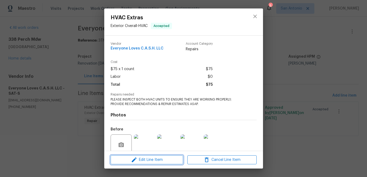
click at [153, 158] on span "Edit Line Item" at bounding box center [146, 160] width 69 height 7
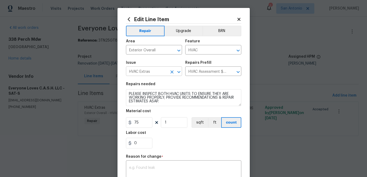
click at [164, 72] on input "HVAC Extras" at bounding box center [146, 72] width 41 height 8
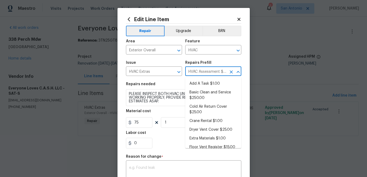
click at [207, 76] on body "Maestro Visits Projects Work Orders Tasks Properties Geo Assignments 5 San Anto…" at bounding box center [183, 75] width 367 height 151
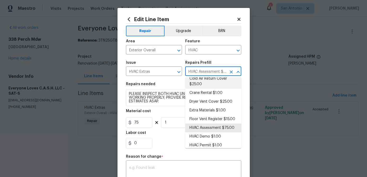
scroll to position [41, 0]
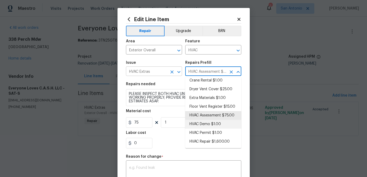
click at [155, 72] on input "HVAC Extras" at bounding box center [146, 72] width 41 height 8
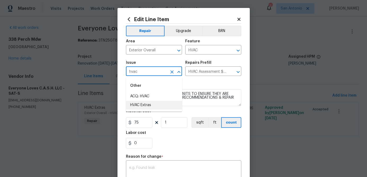
click at [138, 108] on li "HVAC Extras" at bounding box center [154, 105] width 56 height 9
type input "HVAC Extras"
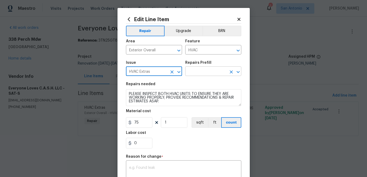
click at [198, 69] on input "text" at bounding box center [205, 72] width 41 height 8
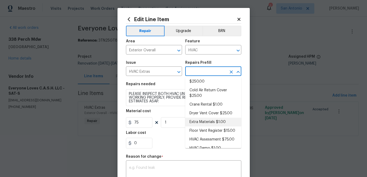
scroll to position [0, 0]
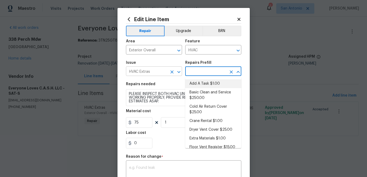
click at [172, 73] on icon "Clear" at bounding box center [172, 71] width 3 height 3
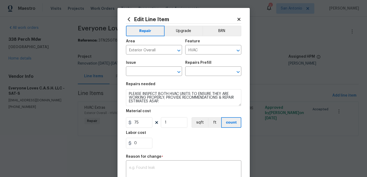
click at [238, 18] on icon at bounding box center [239, 19] width 3 height 3
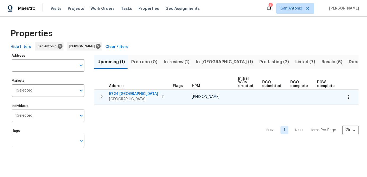
click at [119, 98] on span "SCHERTZ, TX 78154" at bounding box center [133, 99] width 49 height 5
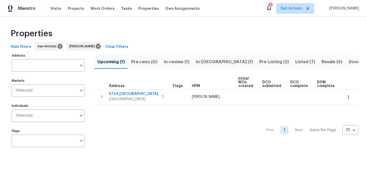
click at [172, 61] on span "In-review (1)" at bounding box center [177, 61] width 26 height 7
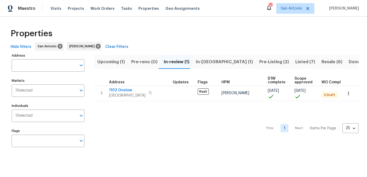
click at [199, 62] on span "In-reno (1)" at bounding box center [224, 61] width 57 height 7
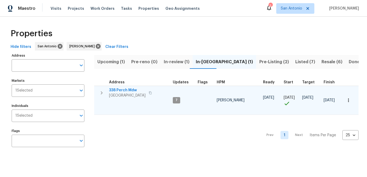
click at [119, 95] on span "[GEOGRAPHIC_DATA]" at bounding box center [127, 95] width 37 height 5
click at [123, 89] on span "338 Perch Mdw" at bounding box center [127, 90] width 37 height 5
click at [125, 95] on span "San Antonio, TX 78253" at bounding box center [127, 95] width 37 height 5
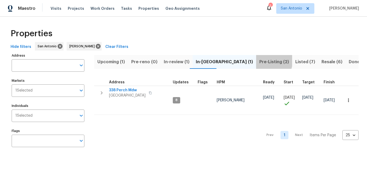
click at [260, 60] on span "Pre-Listing (2)" at bounding box center [275, 61] width 30 height 7
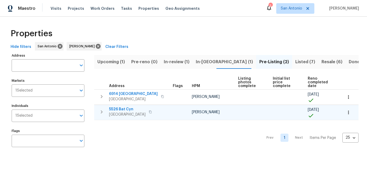
click at [117, 110] on span "5526 Bat Cyn" at bounding box center [127, 109] width 37 height 5
click at [197, 61] on span "In-reno (1)" at bounding box center [224, 61] width 57 height 7
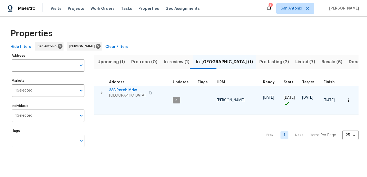
click at [119, 90] on span "338 Perch Mdw" at bounding box center [127, 90] width 37 height 5
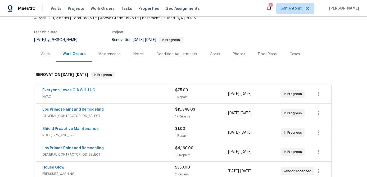
scroll to position [54, 0]
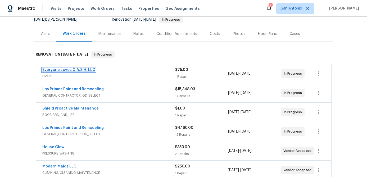
click at [79, 71] on link "Everyone Loves C.A.S.H. LLC" at bounding box center [68, 70] width 53 height 4
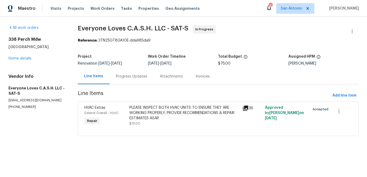
click at [142, 112] on div "PLEASE INSPECT BOTH HVAC UNITS TO ENSURE THEY ARE WORKING PROPERLY; PROVIDE REC…" at bounding box center [185, 113] width 110 height 16
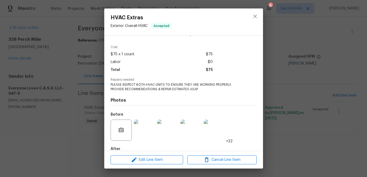
scroll to position [45, 0]
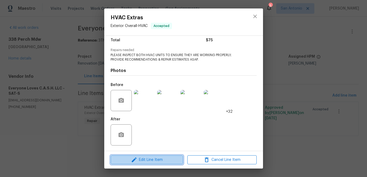
click at [150, 162] on span "Edit Line Item" at bounding box center [146, 160] width 69 height 7
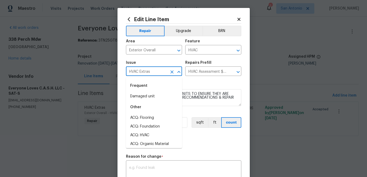
click at [167, 70] on input "HVAC Extras" at bounding box center [146, 72] width 41 height 8
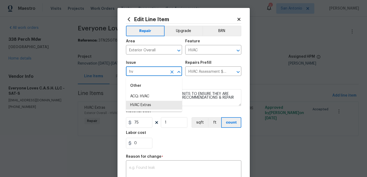
type input "h"
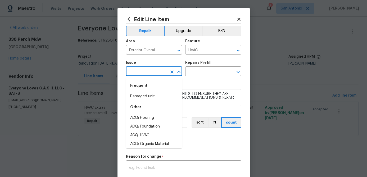
click at [158, 73] on input "text" at bounding box center [146, 72] width 41 height 8
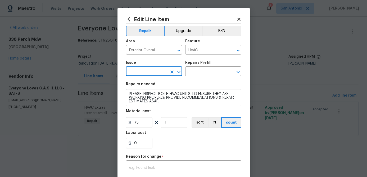
click at [153, 73] on input "text" at bounding box center [146, 72] width 41 height 8
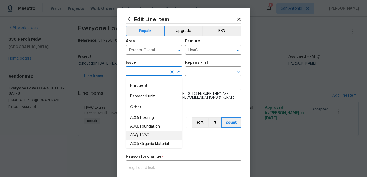
click at [142, 135] on li "ACQ: HVAC" at bounding box center [154, 135] width 56 height 9
type input "ACQ: HVAC"
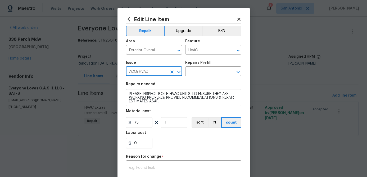
click at [158, 72] on input "ACQ: HVAC" at bounding box center [146, 72] width 41 height 8
click at [172, 72] on icon "Clear" at bounding box center [172, 71] width 3 height 3
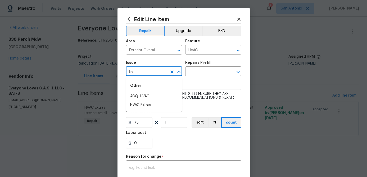
type input "h"
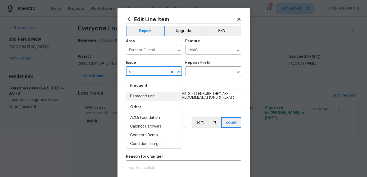
click at [147, 97] on li "Damaged unit" at bounding box center [154, 96] width 56 height 9
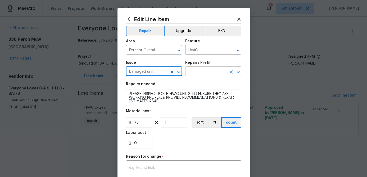
type input "Damaged unit"
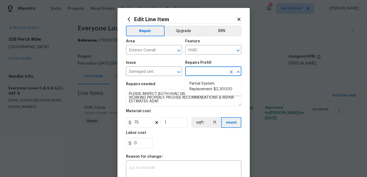
click at [203, 72] on input "text" at bounding box center [205, 72] width 41 height 8
click at [170, 70] on icon "Clear" at bounding box center [172, 71] width 5 height 5
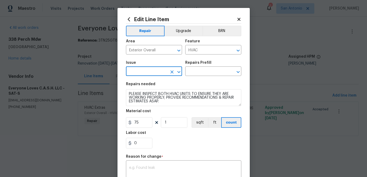
click at [152, 70] on input "text" at bounding box center [146, 72] width 41 height 8
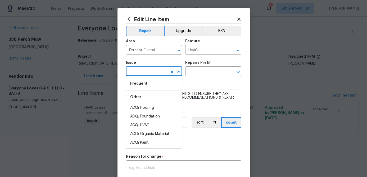
scroll to position [10, 0]
click at [213, 51] on input "HVAC" at bounding box center [205, 50] width 41 height 8
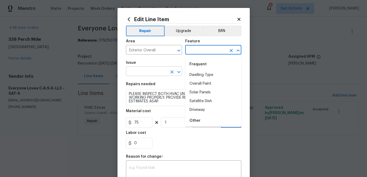
click at [155, 72] on input "text" at bounding box center [146, 72] width 41 height 8
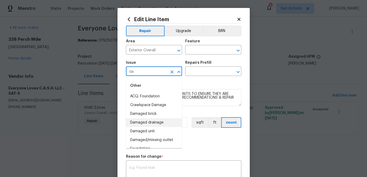
scroll to position [8, 0]
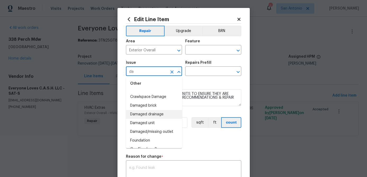
type input "d"
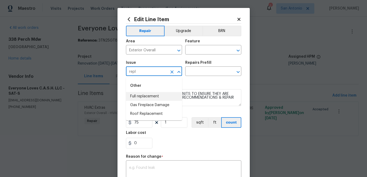
click at [148, 96] on li "Full replacement" at bounding box center [154, 96] width 56 height 9
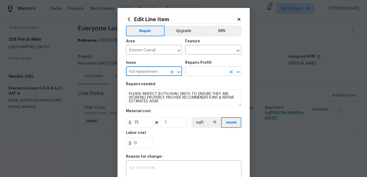
type input "Full replacement"
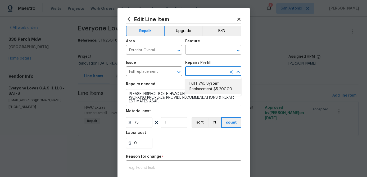
click at [200, 72] on input "text" at bounding box center [205, 72] width 41 height 8
click at [202, 88] on li "Full HVAC System Replacement $5,200.00" at bounding box center [213, 86] width 56 height 14
type input "HVAC"
type input "Full HVAC System Replacement $5,200.00"
type textarea "Full HVAC system replacement: remove/dispose old system, install new unit with …"
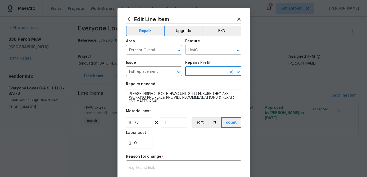
type input "5200"
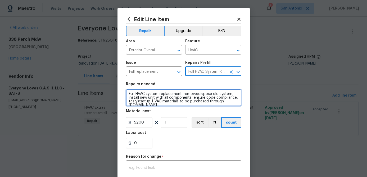
click at [127, 93] on textarea "Full HVAC system replacement: remove/dispose old system, install new unit with …" at bounding box center [183, 97] width 115 height 17
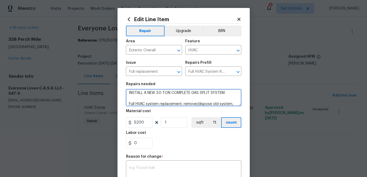
click at [127, 93] on textarea "INSTALL A NEW 3.0 TON COMPLETE GAS SPLIT SYSTEM. Full HVAC system replacement: …" at bounding box center [183, 97] width 115 height 17
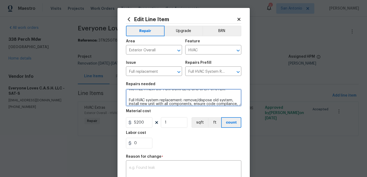
scroll to position [8, 0]
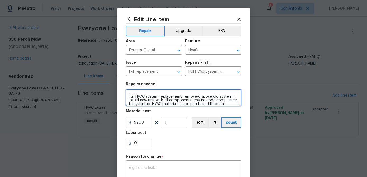
click at [128, 93] on textarea "INSTALL A NEW 3.0 TON COMPLETE GAS SPLIT SYSTEM. Full HVAC system replacement: …" at bounding box center [183, 97] width 115 height 17
click at [128, 94] on textarea "INSTALL A NEW 3.0 TON COMPLETE GAS SPLIT SYSTEM. Full HVAC system replacement: …" at bounding box center [183, 97] width 115 height 17
click at [127, 93] on textarea "INSTALL A NEW 3.0 TON COMPLETE GAS SPLIT SYSTEM. Full HVAC system replacement: …" at bounding box center [183, 97] width 115 height 17
click at [148, 95] on textarea "UNIT #1--INSTALL A NEW 3.0 TON COMPLETE GAS SPLIT SYSTEM. Full HVAC system repl…" at bounding box center [183, 97] width 115 height 17
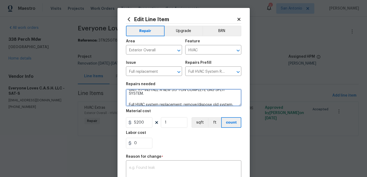
scroll to position [0, 0]
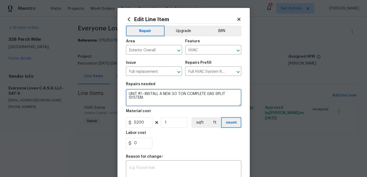
drag, startPoint x: 148, startPoint y: 95, endPoint x: 126, endPoint y: 91, distance: 21.9
click at [126, 91] on textarea "UNIT #1--INSTALL A NEW 3.0 TON COMPLETE GAS SPLIT SYSTEM. Full HVAC system repl…" at bounding box center [183, 97] width 115 height 17
click at [134, 96] on textarea "UNIT #1--INSTALL A NEW 3.0 TON COMPLETE GAS SPLIT SYSTEM. Full HVAC system repl…" at bounding box center [183, 97] width 115 height 17
click at [155, 103] on textarea "UNIT #1--INSTALL A NEW 3.0 TON COMPLETE GAS SPLIT SYSTEM. Full HVAC system repl…" at bounding box center [183, 97] width 115 height 17
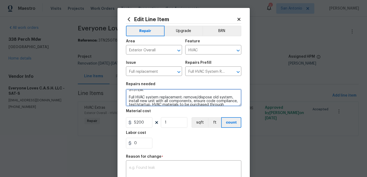
scroll to position [4, 0]
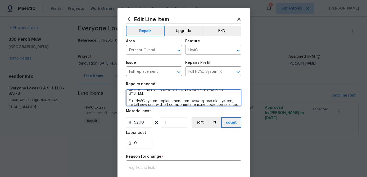
type textarea "UNIT #1--INSTALL A NEW 3.0 TON COMPLETE GAS SPLIT SYSTEM. Full HVAC system repl…"
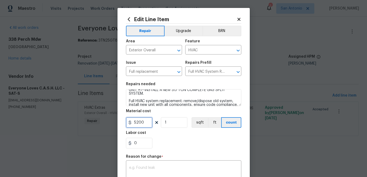
click at [150, 123] on input "5200" at bounding box center [139, 122] width 26 height 11
type input "5184"
click at [171, 124] on input "1" at bounding box center [174, 122] width 26 height 11
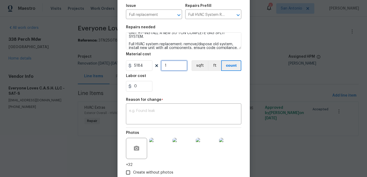
scroll to position [66, 0]
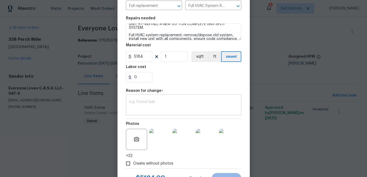
click at [143, 107] on textarea at bounding box center [183, 105] width 109 height 11
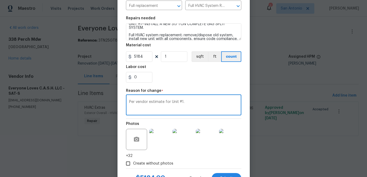
scroll to position [89, 0]
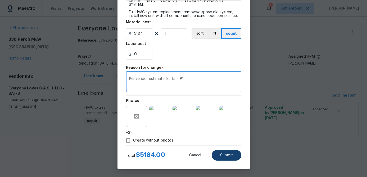
type textarea "Per vendor estimate for Unit #1."
click at [223, 155] on span "Submit" at bounding box center [226, 156] width 13 height 4
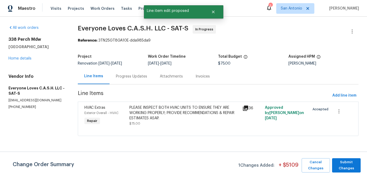
scroll to position [0, 0]
click at [347, 167] on span "Submit Changes" at bounding box center [346, 165] width 23 height 12
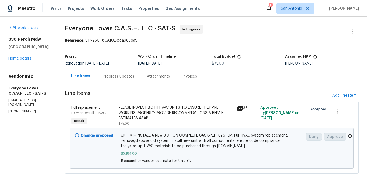
click at [124, 75] on div "Progress Updates" at bounding box center [118, 76] width 31 height 5
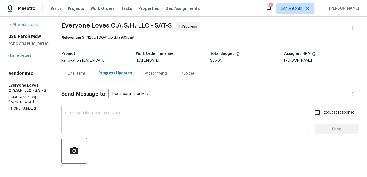
scroll to position [1, 0]
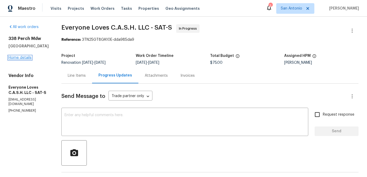
click at [23, 59] on link "Home details" at bounding box center [19, 58] width 23 height 4
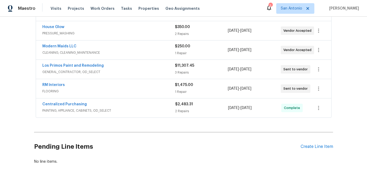
scroll to position [198, 0]
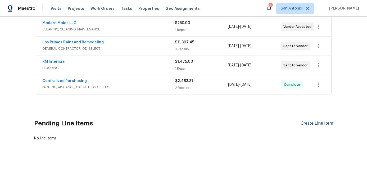
click at [310, 124] on div "Create Line Item" at bounding box center [317, 123] width 33 height 5
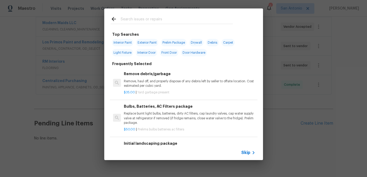
click at [248, 154] on span "Skip" at bounding box center [246, 152] width 9 height 5
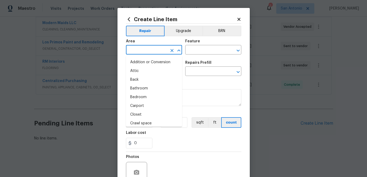
click at [148, 50] on input "text" at bounding box center [146, 50] width 41 height 8
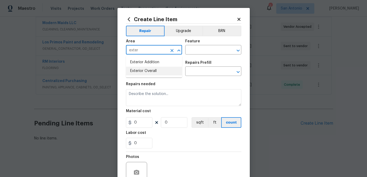
click at [137, 73] on li "Exterior Overall" at bounding box center [154, 71] width 56 height 9
type input "Exterior Overall"
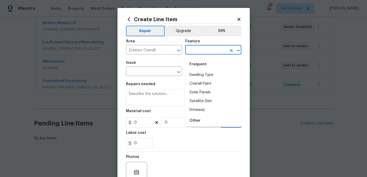
click at [205, 46] on input "text" at bounding box center [205, 50] width 41 height 8
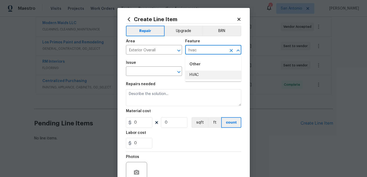
click at [195, 73] on li "HVAC" at bounding box center [213, 75] width 56 height 9
type input "HVAC"
click at [159, 74] on input "text" at bounding box center [146, 72] width 41 height 8
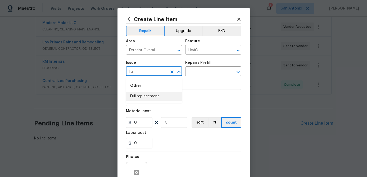
click at [150, 96] on li "Full replacement" at bounding box center [154, 96] width 56 height 9
type input "Full replacement"
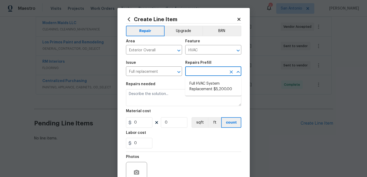
click at [207, 73] on input "text" at bounding box center [205, 72] width 41 height 8
click at [206, 87] on li "Full HVAC System Replacement $5,200.00" at bounding box center [213, 86] width 56 height 14
type input "Full HVAC System Replacement $5,200.00"
type textarea "Full HVAC system replacement: remove/dispose old system, install new unit with …"
type input "5200"
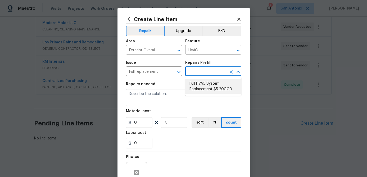
type input "1"
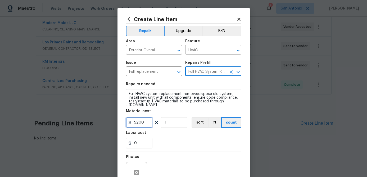
click at [149, 125] on input "5200" at bounding box center [139, 122] width 26 height 11
type input "5524"
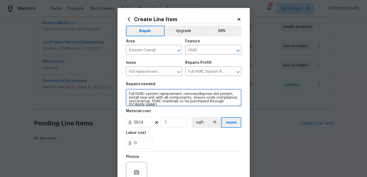
click at [128, 93] on textarea "Full HVAC system replacement: remove/dispose old system, install new unit with …" at bounding box center [183, 97] width 115 height 17
click at [128, 92] on textarea "Full HVAC system replacement: remove/dispose old system, install new unit with …" at bounding box center [183, 97] width 115 height 17
click at [129, 92] on textarea "Full HVAC system replacement: remove/dispose old system, install new unit with …" at bounding box center [183, 97] width 115 height 17
click at [127, 93] on textarea "Full HVAC system replacement: remove/dispose old system, install new unit with …" at bounding box center [183, 97] width 115 height 17
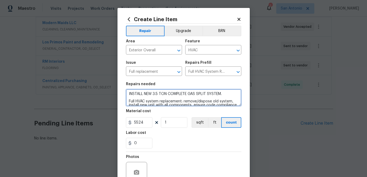
scroll to position [51, 0]
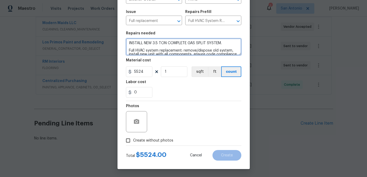
type textarea "INSTALL NEW 3.5 TON COMPLETE GAS SPLIT SYSTEM. Full HVAC system replacement: re…"
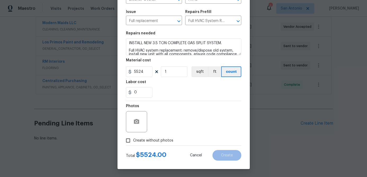
click at [127, 141] on input "Create without photos" at bounding box center [128, 141] width 10 height 10
checkbox input "true"
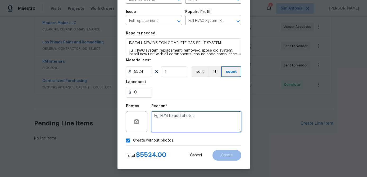
click at [170, 125] on textarea at bounding box center [197, 121] width 90 height 21
type textarea "."
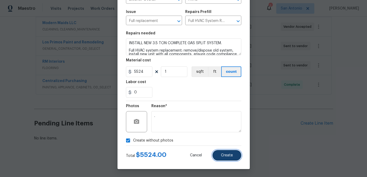
click at [228, 153] on button "Create" at bounding box center [227, 155] width 29 height 11
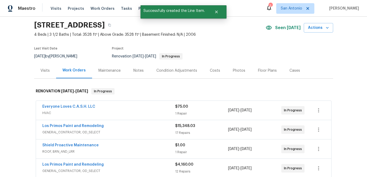
scroll to position [16, 0]
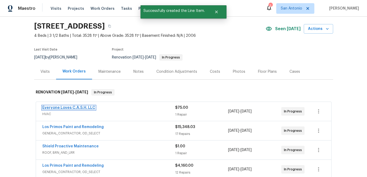
click at [76, 108] on link "Everyone Loves C.A.S.H. LLC" at bounding box center [68, 108] width 53 height 4
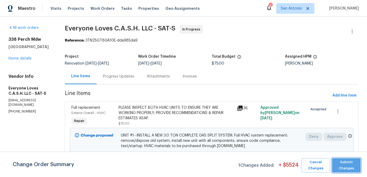
click at [350, 164] on span "Submit Changes" at bounding box center [346, 165] width 23 height 12
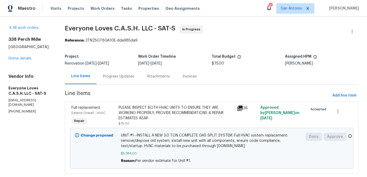
click at [19, 56] on div "338 Perch Mdw San Antonio, TX 78253 Home details" at bounding box center [30, 49] width 44 height 24
click at [18, 57] on link "Home details" at bounding box center [19, 59] width 23 height 4
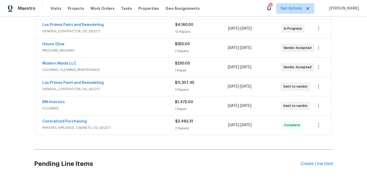
scroll to position [81, 0]
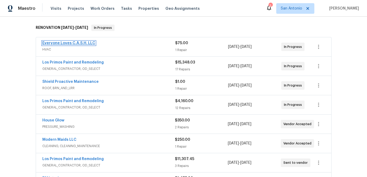
click at [62, 42] on link "Everyone Loves C.A.S.H. LLC" at bounding box center [68, 43] width 53 height 4
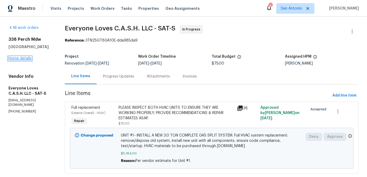
click at [8, 59] on link "Home details" at bounding box center [19, 59] width 23 height 4
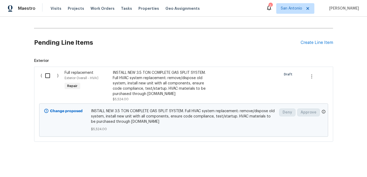
scroll to position [279, 0]
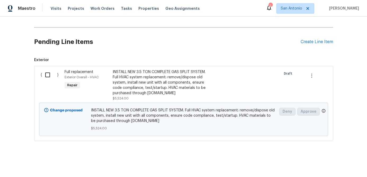
click at [50, 77] on input "checkbox" at bounding box center [49, 74] width 15 height 11
click at [168, 103] on div "Change proposed INSTALL NEW 3.5 TON COMPLETE GAS SPLIT SYSTEM. Full HVAC system…" at bounding box center [183, 119] width 289 height 33
click at [44, 73] on input "checkbox" at bounding box center [49, 74] width 15 height 11
click at [133, 80] on div "INSTALL NEW 3.5 TON COMPLETE GAS SPLIT SYSTEM. Full HVAC system replacement: re…" at bounding box center [159, 82] width 93 height 26
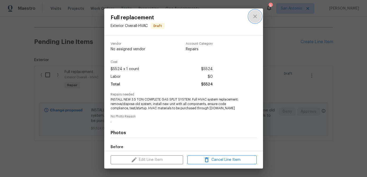
click at [255, 17] on icon "close" at bounding box center [255, 16] width 6 height 6
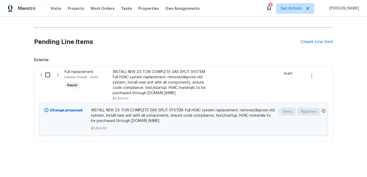
click at [129, 77] on div "INSTALL NEW 3.5 TON COMPLETE GAS SPLIT SYSTEM. Full HVAC system replacement: re…" at bounding box center [159, 82] width 93 height 26
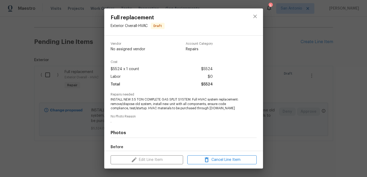
scroll to position [62, 0]
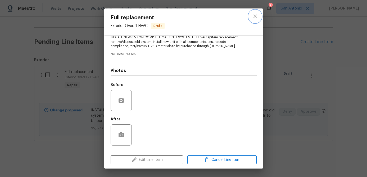
click at [255, 15] on icon "close" at bounding box center [255, 16] width 6 height 6
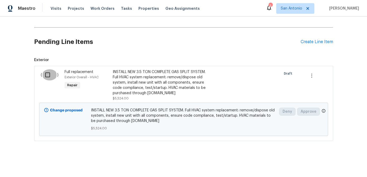
click at [49, 77] on input "checkbox" at bounding box center [49, 74] width 15 height 11
checkbox input "true"
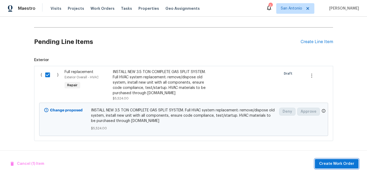
click at [340, 163] on span "Create Work Order" at bounding box center [336, 164] width 35 height 7
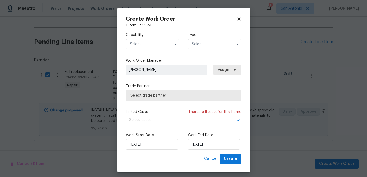
click at [160, 47] on input "text" at bounding box center [153, 44] width 54 height 11
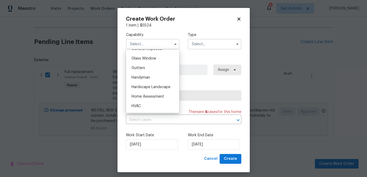
scroll to position [273, 0]
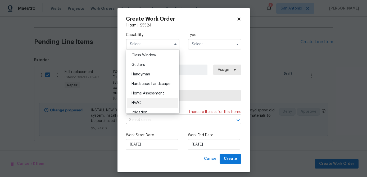
click at [137, 103] on span "HVAC" at bounding box center [136, 103] width 9 height 4
type input "HVAC"
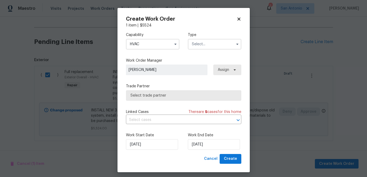
click at [197, 45] on input "text" at bounding box center [215, 44] width 54 height 11
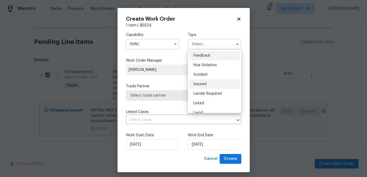
scroll to position [63, 0]
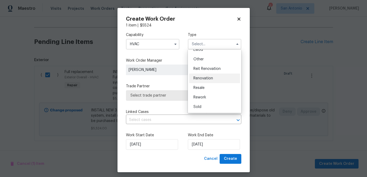
click at [207, 75] on div "Renovation" at bounding box center [214, 79] width 51 height 10
type input "Renovation"
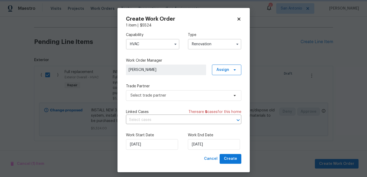
scroll to position [0, 0]
click at [175, 99] on span "Select trade partner" at bounding box center [183, 95] width 115 height 11
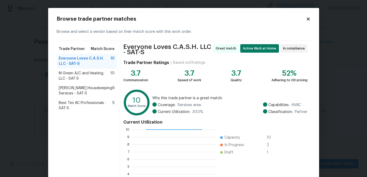
scroll to position [59, 0]
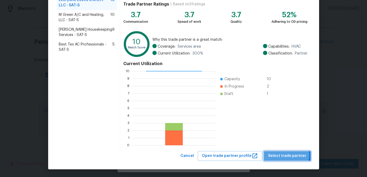
click at [289, 155] on span "Select trade partner" at bounding box center [287, 156] width 38 height 7
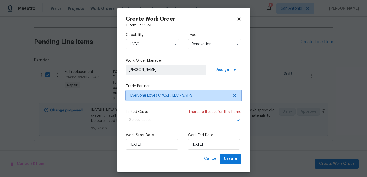
scroll to position [0, 0]
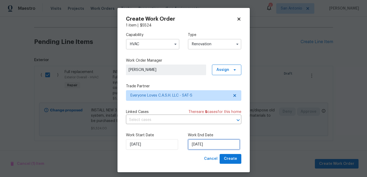
click at [224, 144] on input "[DATE]" at bounding box center [214, 144] width 52 height 11
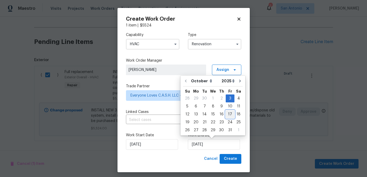
click at [229, 117] on div "17" at bounding box center [230, 114] width 9 height 7
type input "[DATE]"
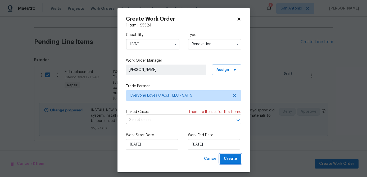
click at [234, 161] on span "Create" at bounding box center [230, 159] width 13 height 7
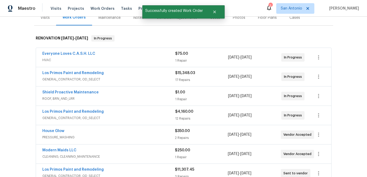
scroll to position [29, 0]
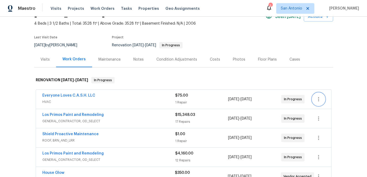
click at [319, 100] on icon "button" at bounding box center [318, 99] width 1 height 4
click at [317, 100] on li "Edit" at bounding box center [335, 99] width 57 height 9
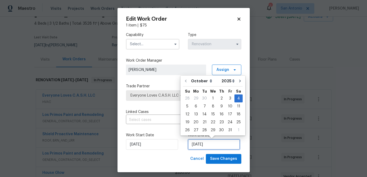
click at [216, 149] on input "10/4/2025" at bounding box center [214, 144] width 52 height 11
click at [229, 115] on div "17" at bounding box center [230, 114] width 9 height 7
type input "[DATE]"
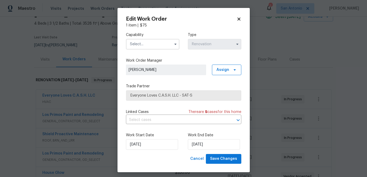
click at [151, 46] on input "text" at bounding box center [153, 44] width 54 height 11
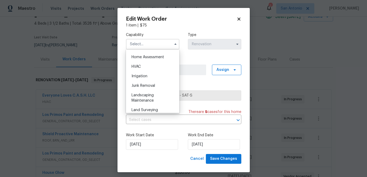
scroll to position [306, 0]
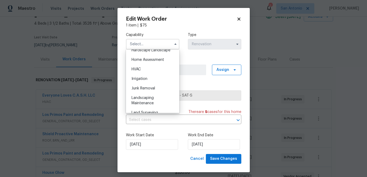
click at [134, 68] on span "HVAC" at bounding box center [136, 70] width 9 height 4
type input "HVAC"
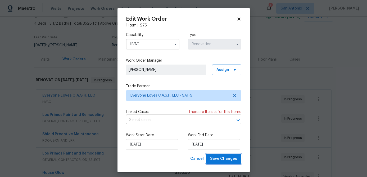
click at [231, 158] on span "Save Changes" at bounding box center [223, 159] width 27 height 7
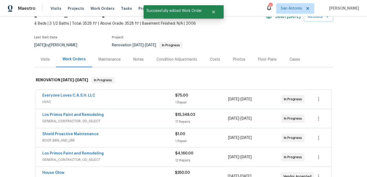
scroll to position [217, 0]
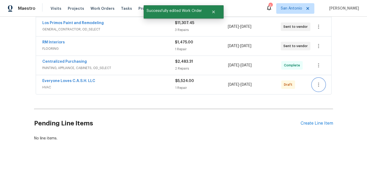
click at [318, 87] on icon "button" at bounding box center [319, 85] width 6 height 6
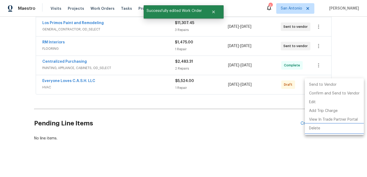
click at [313, 127] on li "Delete" at bounding box center [334, 128] width 59 height 9
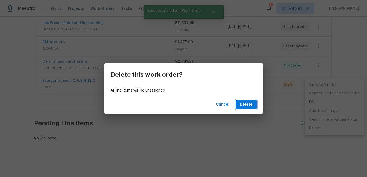
click at [252, 106] on span "Delete" at bounding box center [246, 104] width 12 height 7
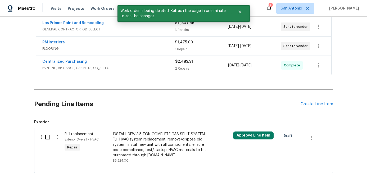
click at [140, 141] on div "INSTALL NEW 3.5 TON COMPLETE GAS SPLIT SYSTEM. Full HVAC system replacement: re…" at bounding box center [159, 145] width 93 height 26
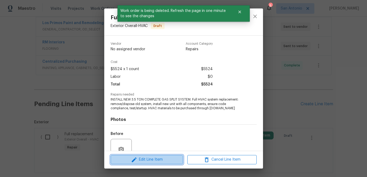
click at [143, 157] on span "Edit Line Item" at bounding box center [146, 160] width 69 height 7
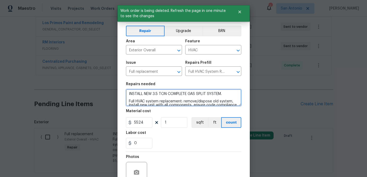
click at [128, 92] on textarea "INSTALL NEW 3.5 TON COMPLETE GAS SPLIT SYSTEM. Full HVAC system replacement: re…" at bounding box center [183, 97] width 115 height 17
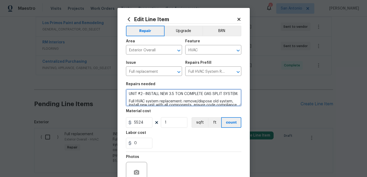
click at [238, 96] on textarea "UNIT #2--INSTALL NEW 3.5 TON COMPLETE GAS SPLIT SYSTEM. Full HVAC system replac…" at bounding box center [183, 97] width 115 height 17
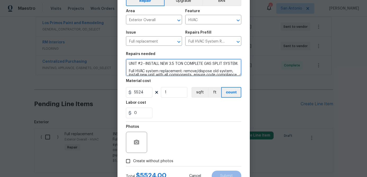
scroll to position [51, 0]
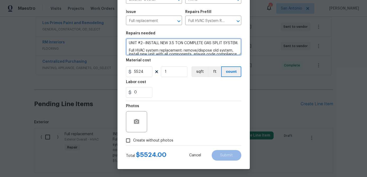
type textarea "UNIT #2--INSTALL NEW 3.5 TON COMPLETE GAS SPLIT SYSTEM. Full HVAC system replac…"
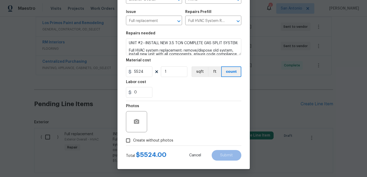
click at [127, 140] on input "Create without photos" at bounding box center [128, 141] width 10 height 10
checkbox input "true"
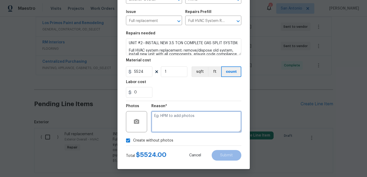
click at [152, 124] on textarea at bounding box center [197, 121] width 90 height 21
type textarea "."
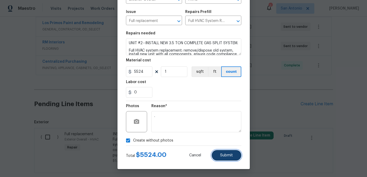
click at [230, 156] on span "Submit" at bounding box center [226, 156] width 13 height 4
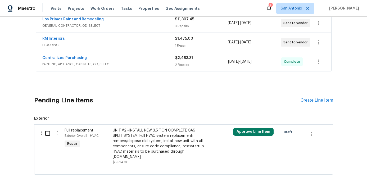
scroll to position [221, 0]
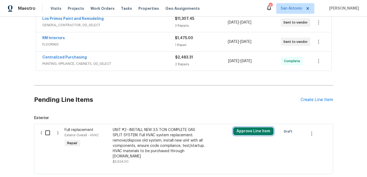
click at [244, 132] on button "Approve Line Item" at bounding box center [253, 131] width 41 height 8
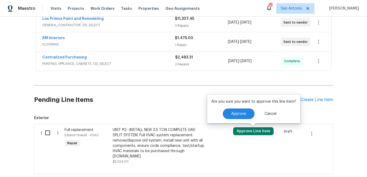
click at [230, 119] on div "Are you sure you want to approve this line item? Approve Cancel" at bounding box center [253, 109] width 93 height 29
click at [232, 114] on span "Approve" at bounding box center [239, 114] width 15 height 4
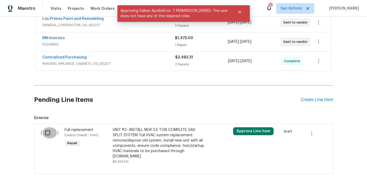
click at [51, 134] on input "checkbox" at bounding box center [49, 132] width 15 height 11
checkbox input "true"
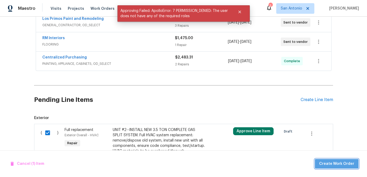
click at [347, 164] on span "Create Work Order" at bounding box center [336, 164] width 35 height 7
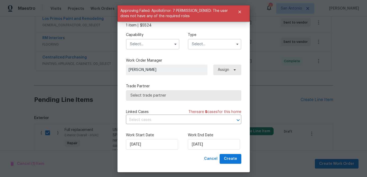
click at [154, 43] on input "text" at bounding box center [153, 44] width 54 height 11
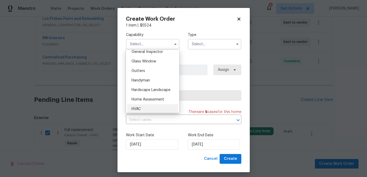
click at [137, 109] on span "HVAC" at bounding box center [136, 109] width 9 height 4
type input "HVAC"
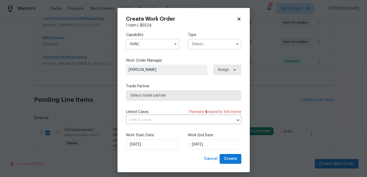
click at [208, 43] on input "text" at bounding box center [215, 44] width 54 height 11
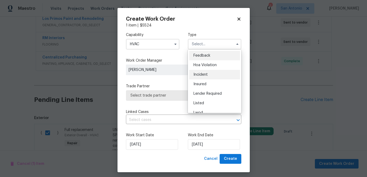
scroll to position [63, 0]
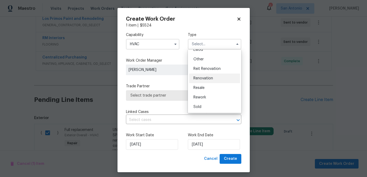
click at [209, 77] on span "Renovation" at bounding box center [204, 79] width 20 height 4
type input "Renovation"
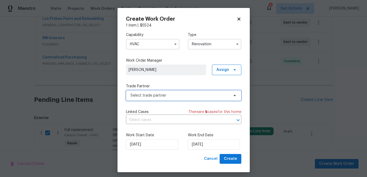
click at [190, 96] on span "Select trade partner" at bounding box center [180, 95] width 99 height 5
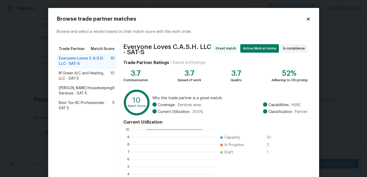
scroll to position [59, 0]
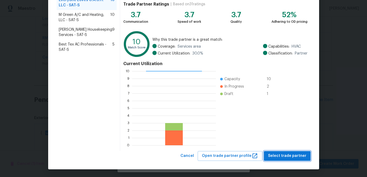
click at [287, 155] on span "Select trade partner" at bounding box center [287, 156] width 38 height 7
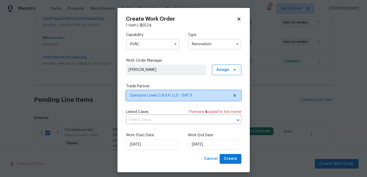
scroll to position [0, 0]
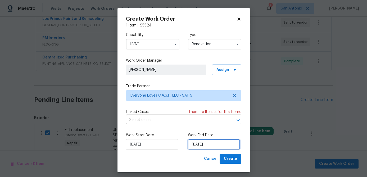
click at [214, 147] on input "[DATE]" at bounding box center [214, 144] width 52 height 11
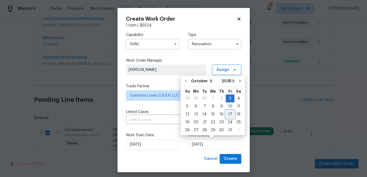
click at [228, 114] on div "17" at bounding box center [230, 114] width 9 height 7
type input "[DATE]"
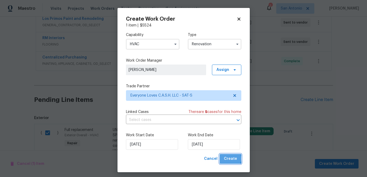
click at [229, 159] on span "Create" at bounding box center [230, 159] width 13 height 7
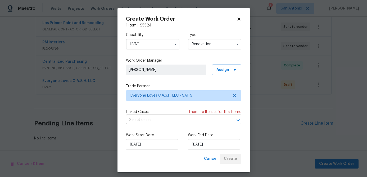
scroll to position [217, 0]
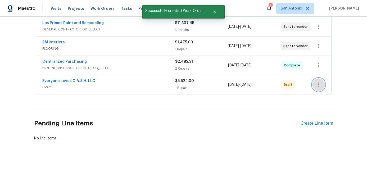
click at [318, 84] on icon "button" at bounding box center [319, 85] width 6 height 6
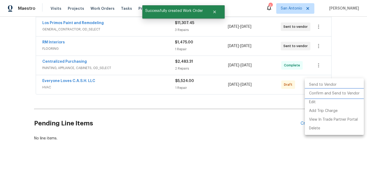
click at [320, 95] on li "Confirm and Send to Vendor" at bounding box center [334, 93] width 59 height 9
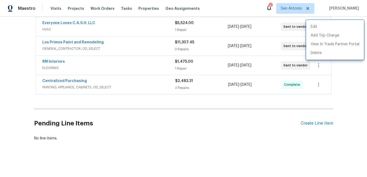
click at [141, 111] on div at bounding box center [183, 88] width 367 height 177
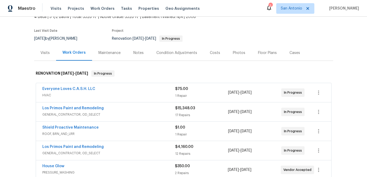
scroll to position [0, 0]
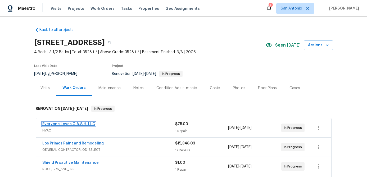
click at [61, 124] on link "Everyone Loves C.A.S.H. LLC" at bounding box center [68, 124] width 53 height 4
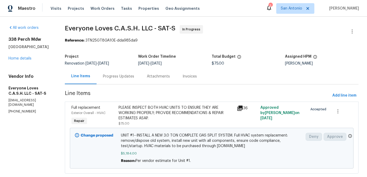
click at [124, 77] on div "Progress Updates" at bounding box center [118, 76] width 31 height 5
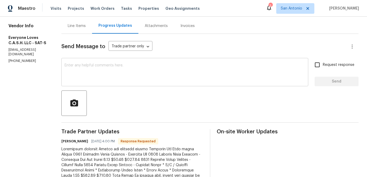
scroll to position [19, 0]
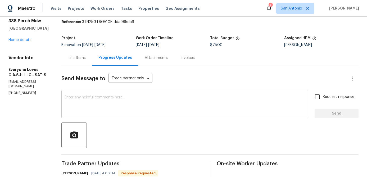
click at [114, 105] on textarea at bounding box center [185, 105] width 241 height 19
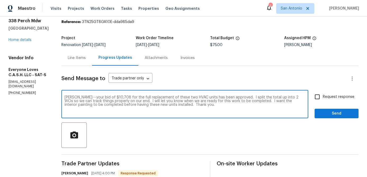
type textarea "Glenn---your bid of $10,708 for the full replacement of these two HVAC units ha…"
click at [316, 99] on input "Request response" at bounding box center [317, 96] width 11 height 11
checkbox input "true"
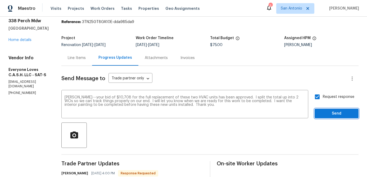
click at [325, 115] on span "Send" at bounding box center [336, 113] width 35 height 7
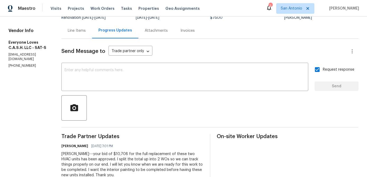
scroll to position [0, 0]
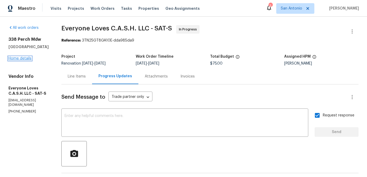
click at [12, 60] on link "Home details" at bounding box center [19, 59] width 23 height 4
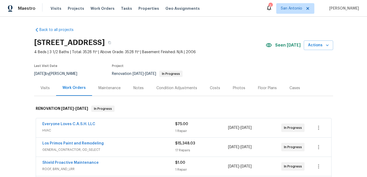
click at [214, 88] on div "Costs" at bounding box center [215, 88] width 10 height 5
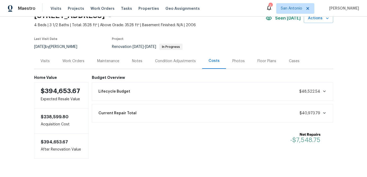
scroll to position [30, 0]
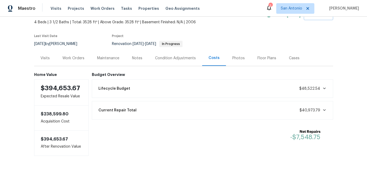
click at [71, 60] on div "Work Orders" at bounding box center [74, 58] width 22 height 5
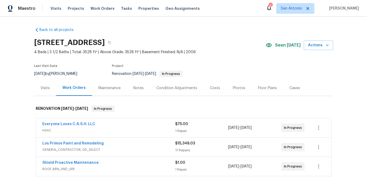
click at [138, 88] on div "Notes" at bounding box center [139, 88] width 10 height 5
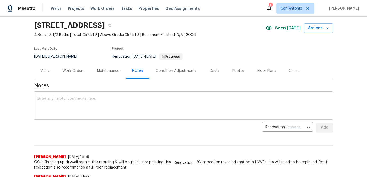
scroll to position [29, 0]
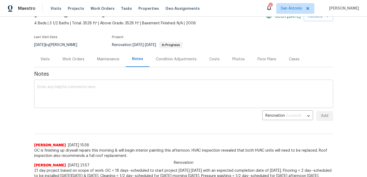
click at [117, 99] on textarea at bounding box center [183, 94] width 293 height 19
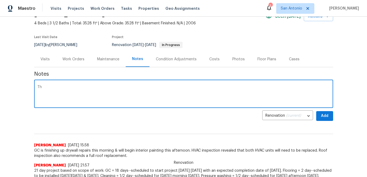
type textarea "T"
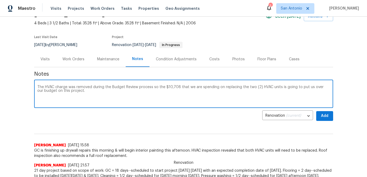
type textarea "The HVAC charge was removed during the Budget Review process so the $10,708 tha…"
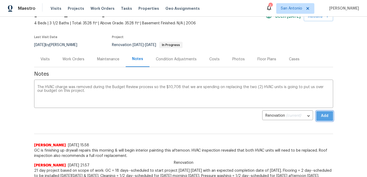
click at [332, 120] on button "Add" at bounding box center [325, 116] width 17 height 10
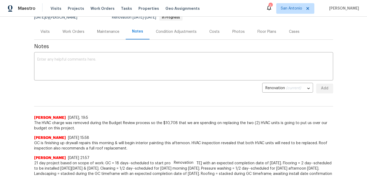
scroll to position [0, 0]
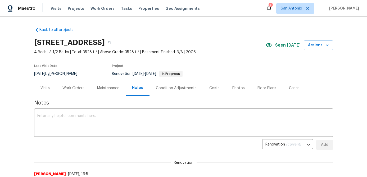
click at [78, 87] on div "Work Orders" at bounding box center [74, 88] width 22 height 5
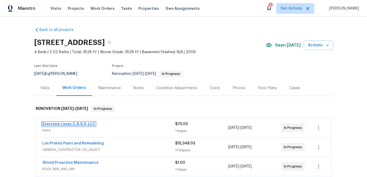
click at [80, 123] on link "Everyone Loves C.A.S.H. LLC" at bounding box center [68, 124] width 53 height 4
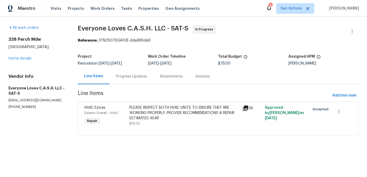
click at [134, 76] on div "Progress Updates" at bounding box center [131, 76] width 31 height 5
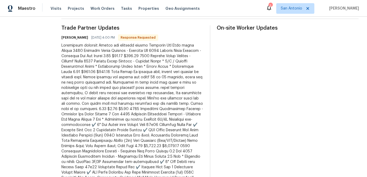
scroll to position [155, 0]
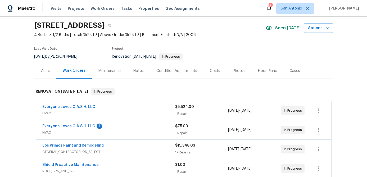
scroll to position [48, 0]
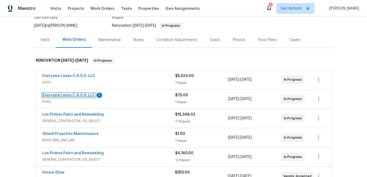
click at [70, 95] on link "Everyone Loves C.A.S.H. LLC" at bounding box center [68, 96] width 53 height 4
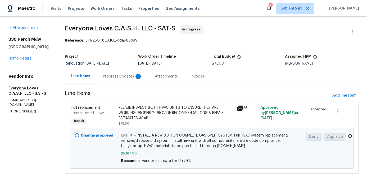
click at [128, 75] on div "Progress Updates 1" at bounding box center [122, 76] width 39 height 5
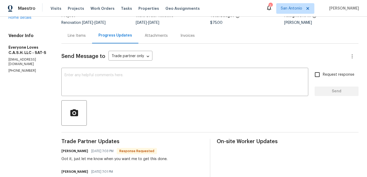
scroll to position [40, 0]
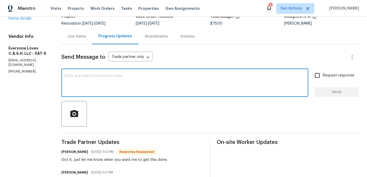
click at [115, 90] on textarea at bounding box center [185, 83] width 241 height 19
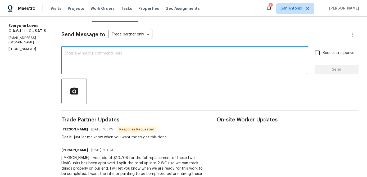
scroll to position [30, 0]
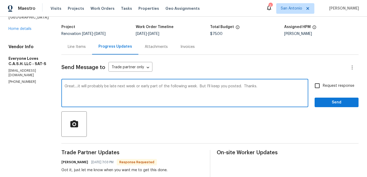
type textarea "Great....it will probably be late next week or early part of the following week…"
click at [320, 86] on input "Request response" at bounding box center [317, 85] width 11 height 11
checkbox input "true"
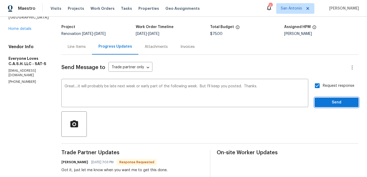
click at [329, 100] on span "Send" at bounding box center [336, 102] width 35 height 7
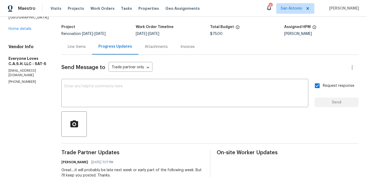
scroll to position [0, 0]
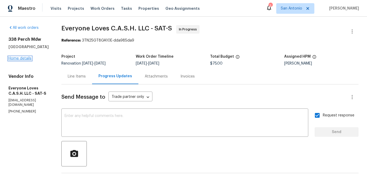
click at [13, 59] on link "Home details" at bounding box center [19, 59] width 23 height 4
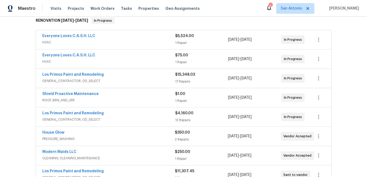
scroll to position [87, 0]
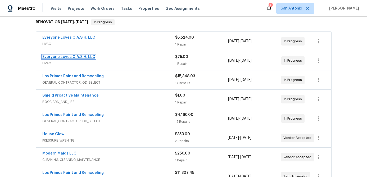
click at [79, 57] on link "Everyone Loves C.A.S.H. LLC" at bounding box center [68, 57] width 53 height 4
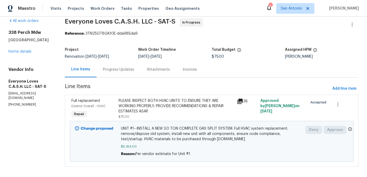
scroll to position [8, 0]
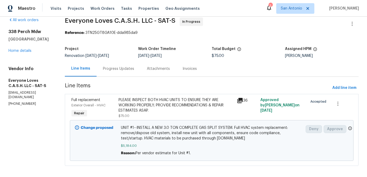
click at [127, 70] on div "Progress Updates" at bounding box center [118, 68] width 31 height 5
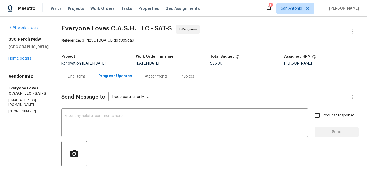
click at [86, 79] on div "Line Items" at bounding box center [77, 76] width 18 height 5
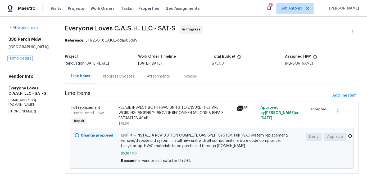
click at [23, 59] on link "Home details" at bounding box center [19, 59] width 23 height 4
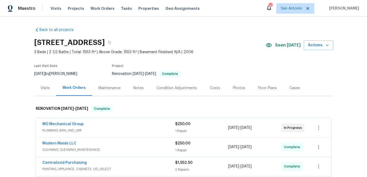
click at [235, 85] on div "Photos" at bounding box center [239, 88] width 25 height 16
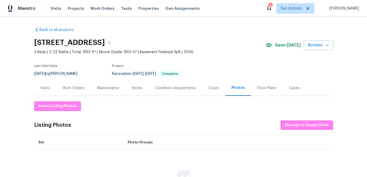
scroll to position [60, 0]
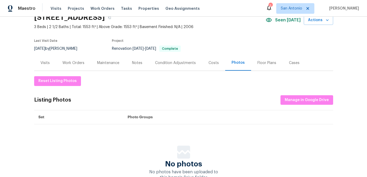
scroll to position [26, 0]
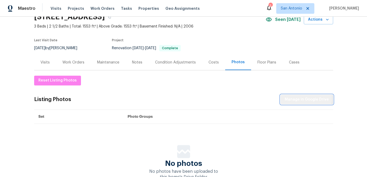
click at [301, 97] on span "Manage in Google Drive" at bounding box center [307, 99] width 44 height 7
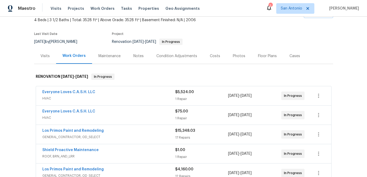
scroll to position [21, 0]
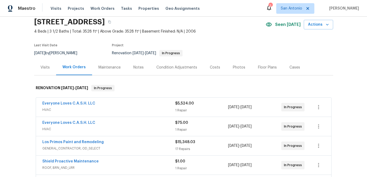
click at [260, 66] on div "Floor Plans" at bounding box center [267, 67] width 19 height 5
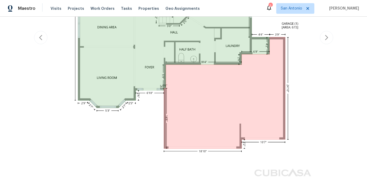
scroll to position [223, 0]
click at [329, 37] on icon "button" at bounding box center [327, 37] width 6 height 6
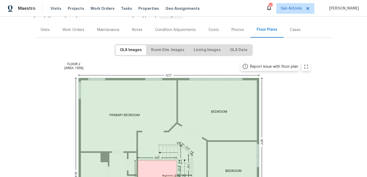
scroll to position [0, 0]
